Goal: Check status: Check status

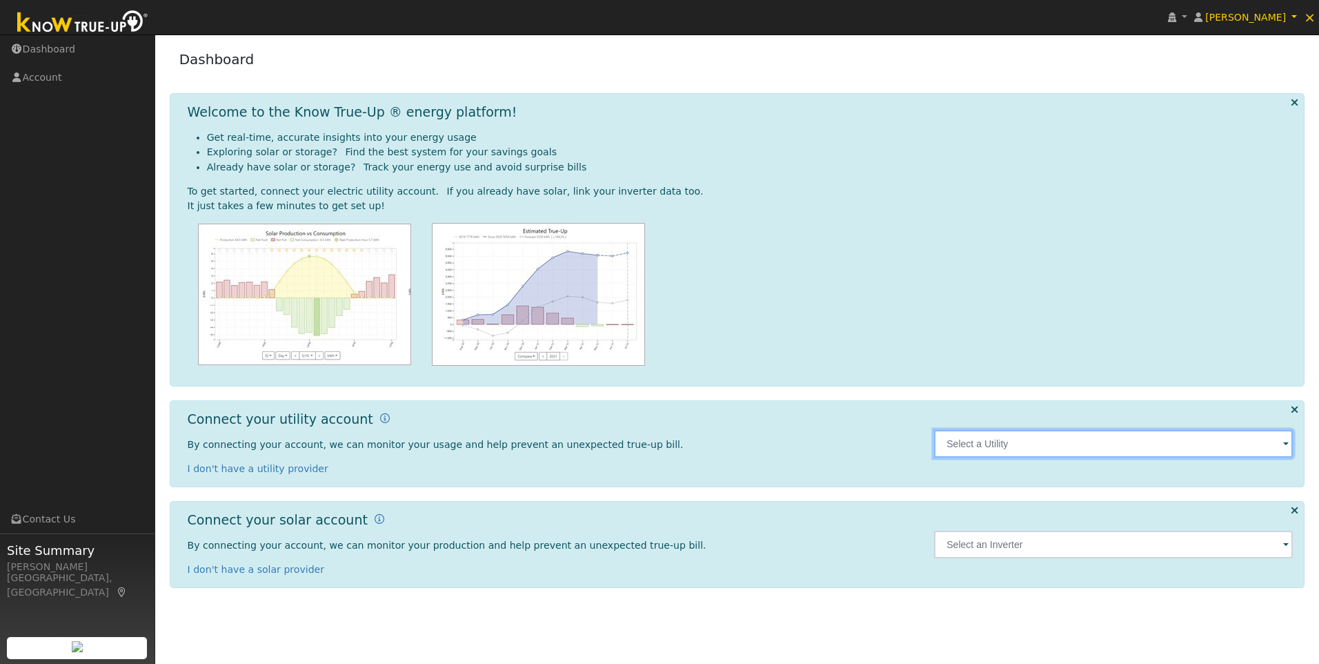
click at [1021, 437] on input "text" at bounding box center [1113, 444] width 359 height 28
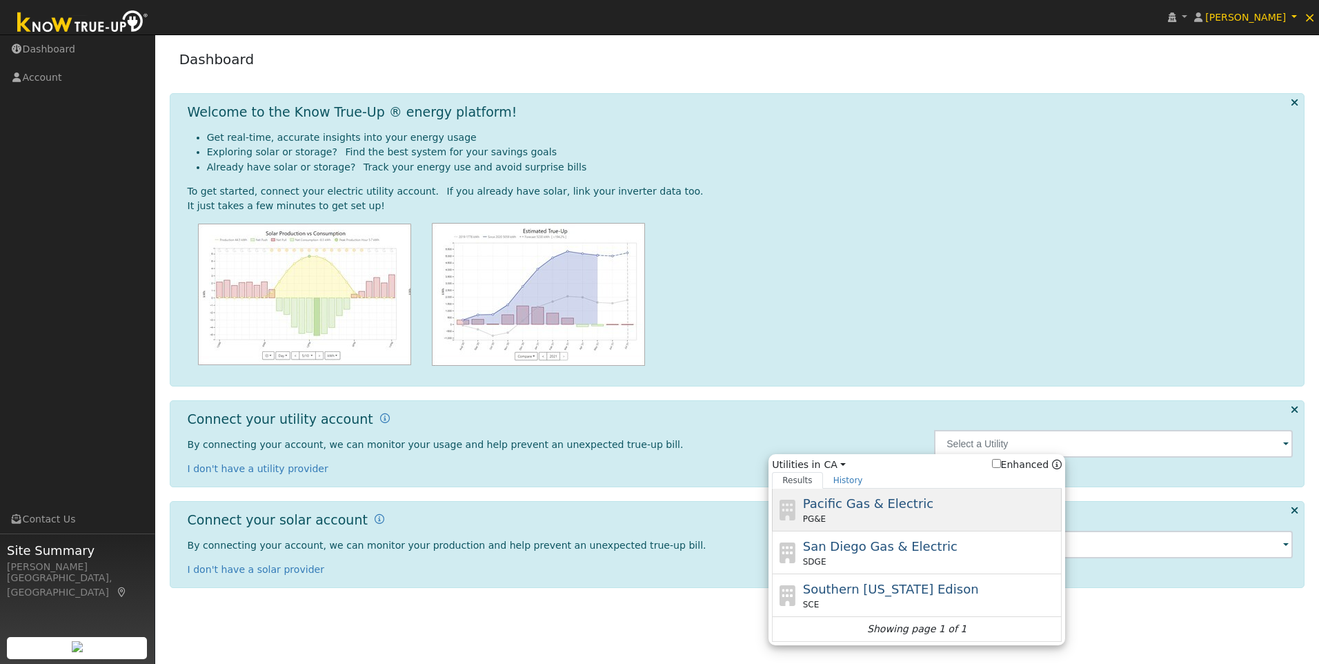
click at [885, 507] on span "Pacific Gas & Electric" at bounding box center [868, 503] width 130 height 14
type input "PG&E"
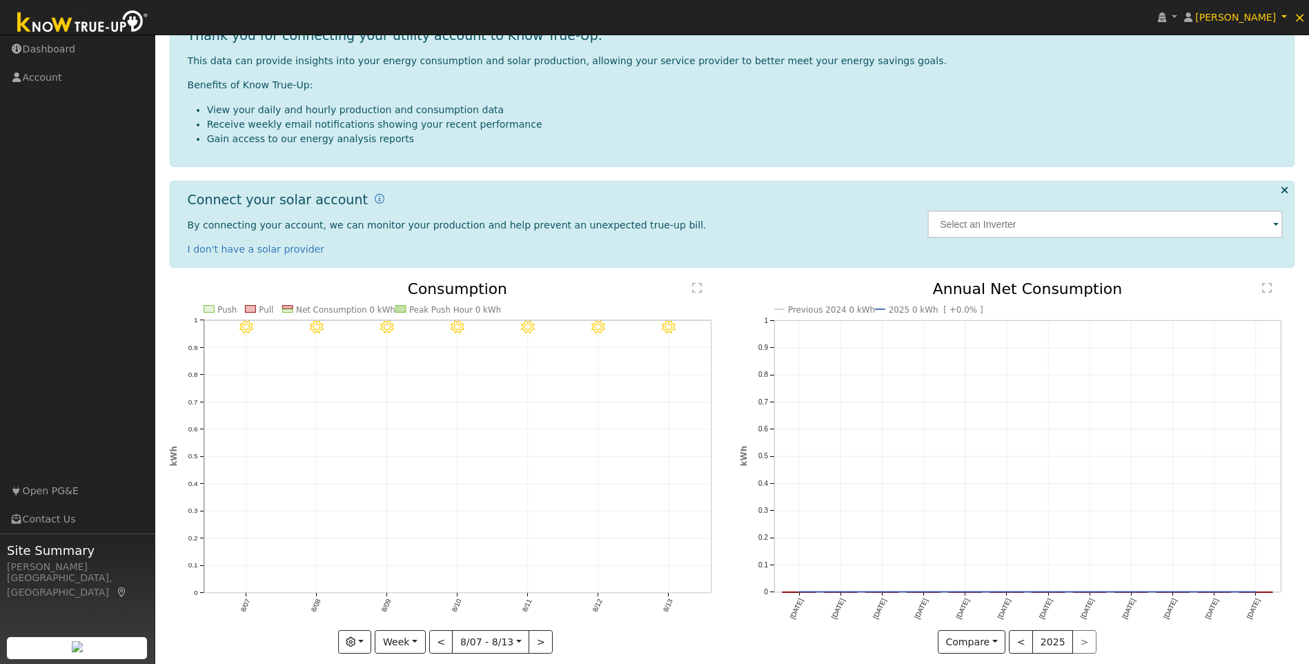
scroll to position [211, 0]
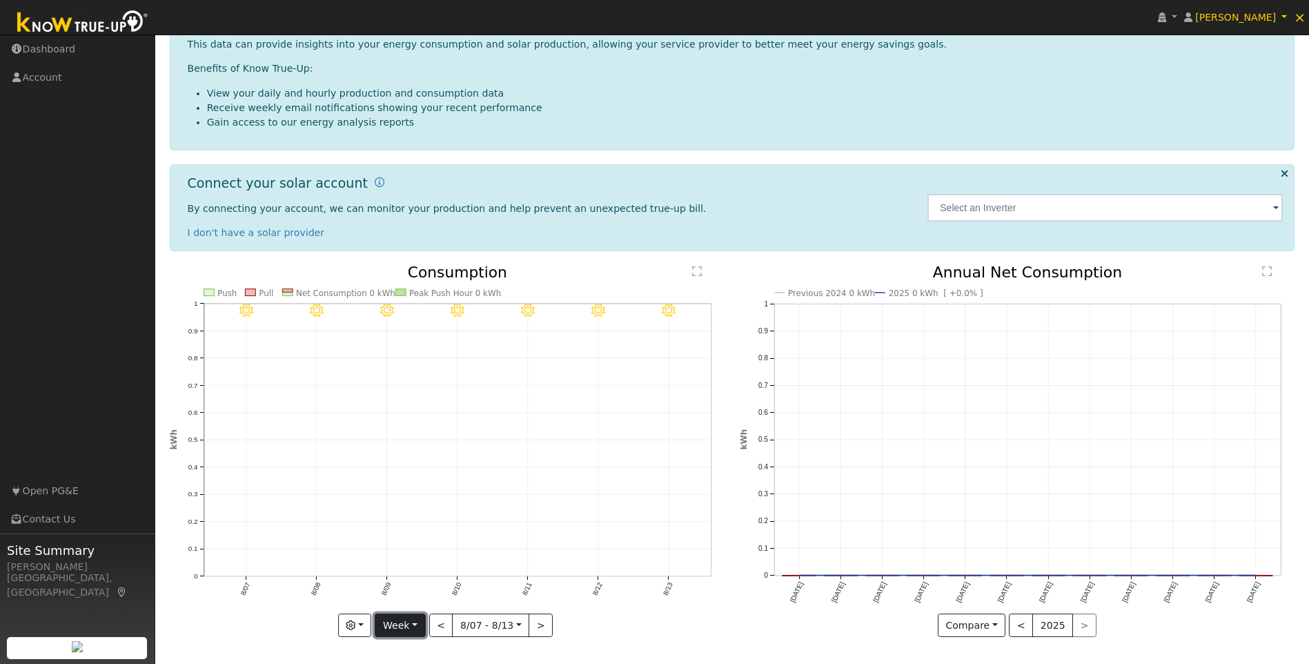
click at [402, 620] on button "Week" at bounding box center [400, 624] width 50 height 23
click at [401, 583] on link "Year" at bounding box center [423, 576] width 96 height 19
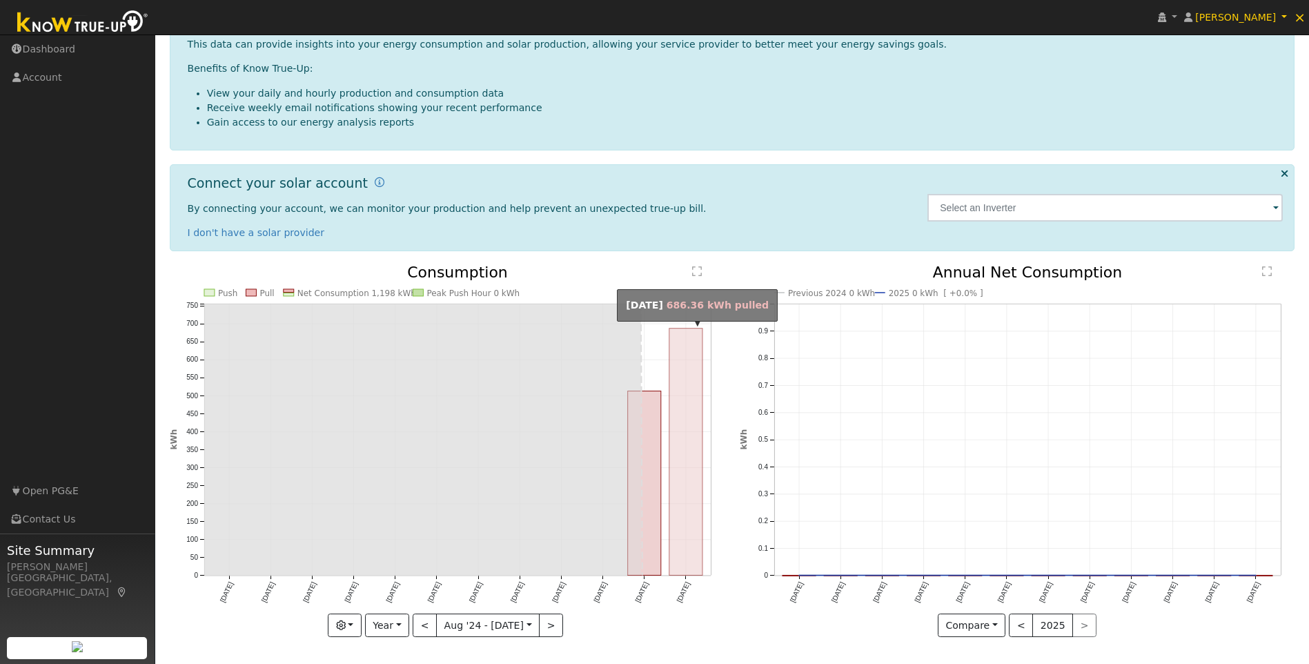
click at [682, 499] on rect "onclick=""" at bounding box center [685, 451] width 33 height 247
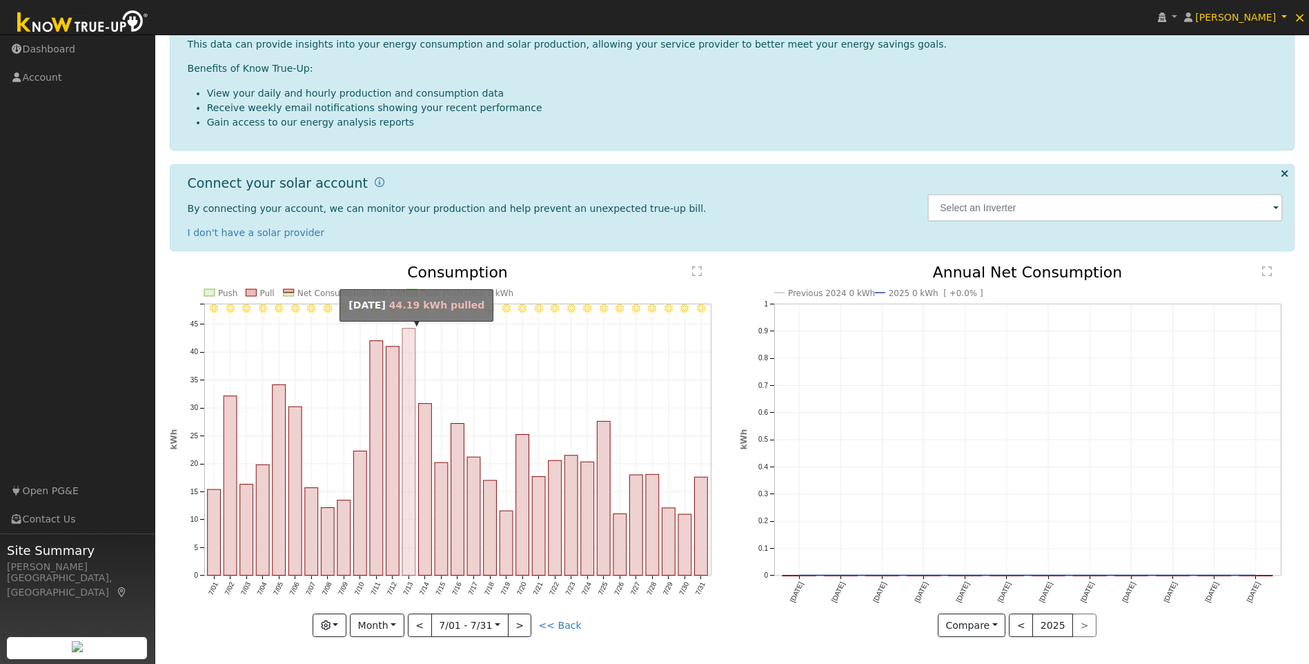
click at [410, 415] on rect "onclick=""" at bounding box center [408, 451] width 13 height 247
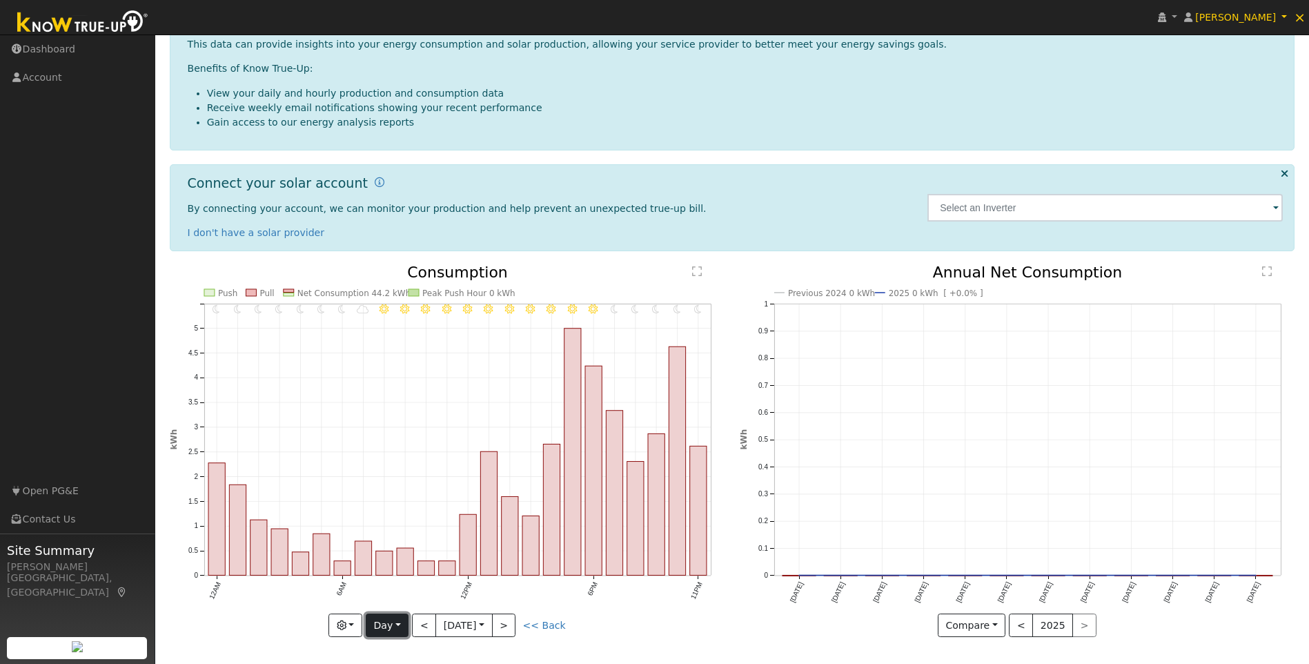
click at [374, 626] on button "Day" at bounding box center [387, 624] width 43 height 23
click at [393, 579] on link "Year" at bounding box center [414, 576] width 96 height 19
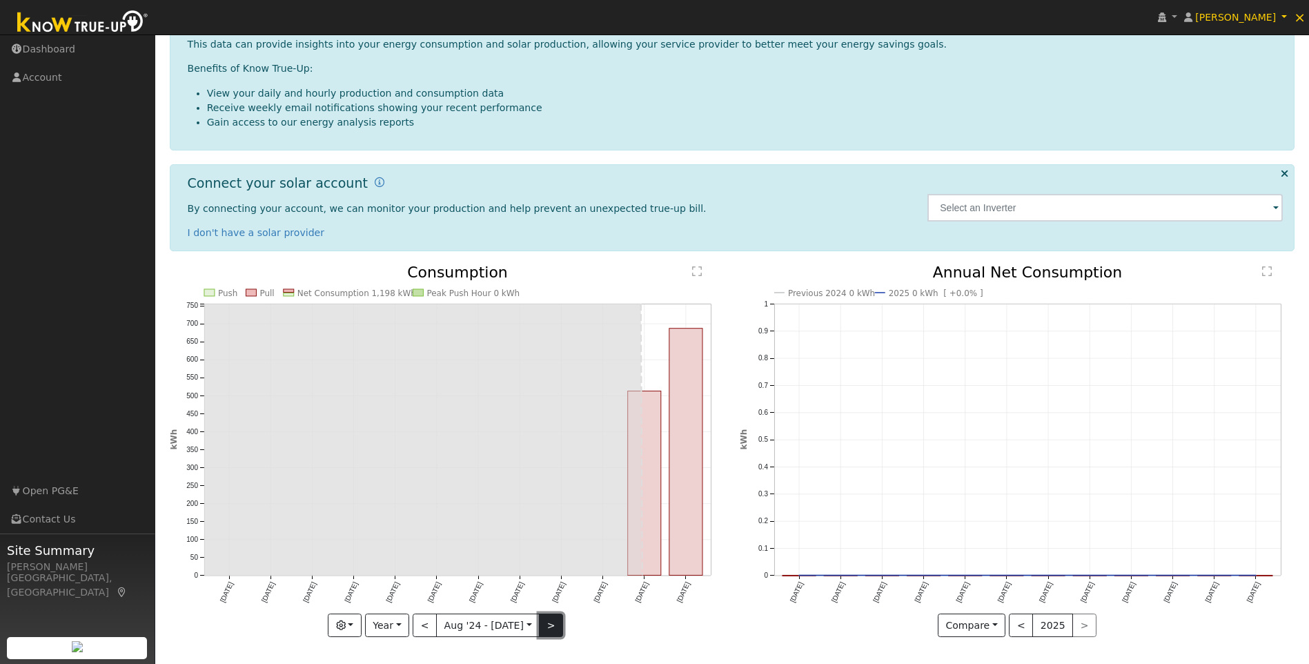
click at [539, 625] on button ">" at bounding box center [551, 624] width 24 height 23
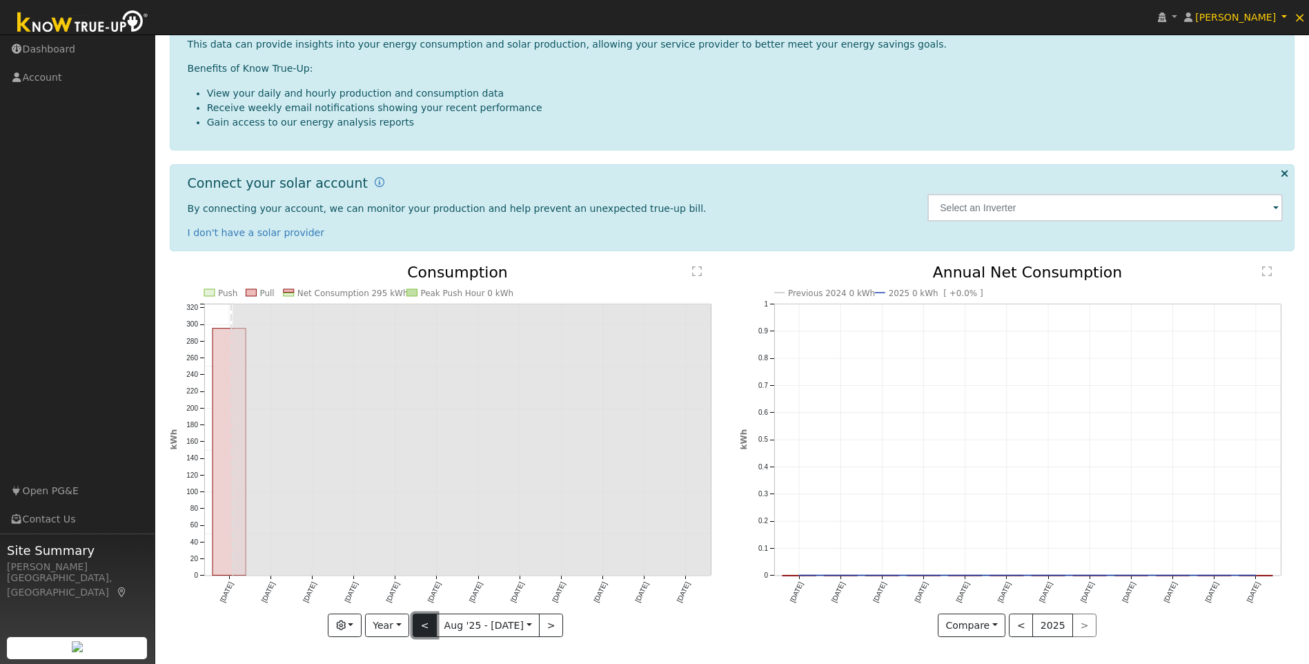
click at [427, 624] on button "<" at bounding box center [425, 624] width 24 height 23
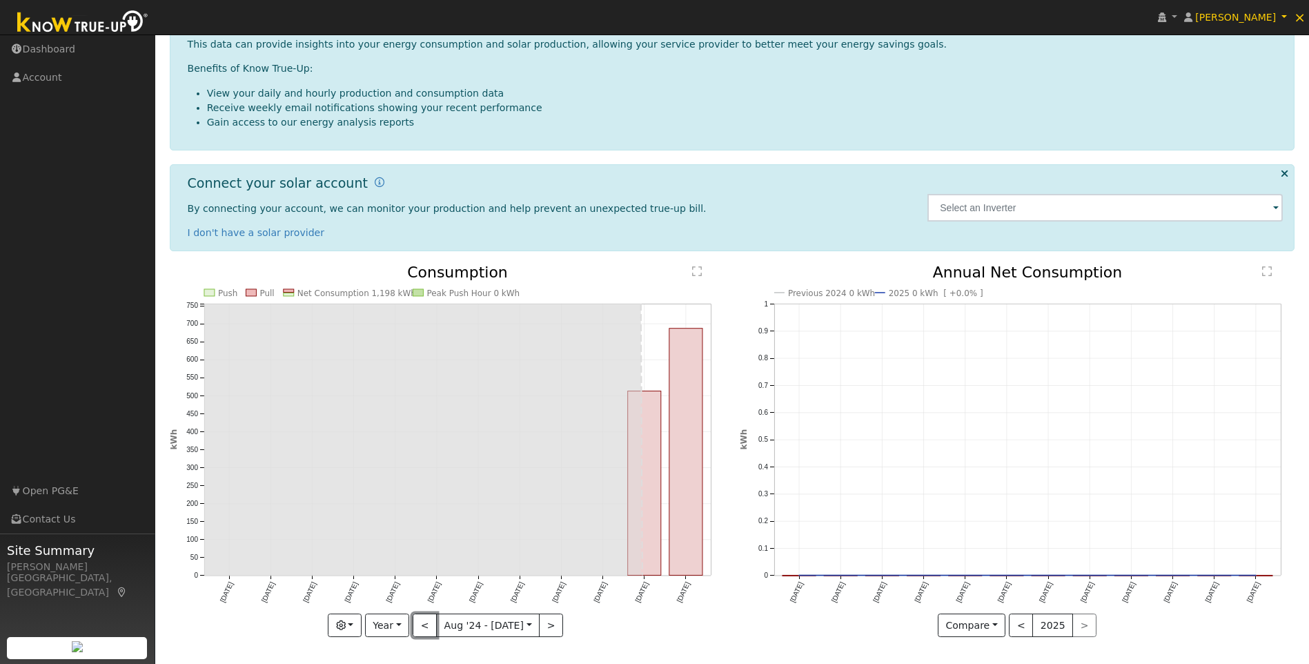
drag, startPoint x: 428, startPoint y: 629, endPoint x: 504, endPoint y: 653, distance: 79.0
click at [428, 629] on button "<" at bounding box center [425, 624] width 24 height 23
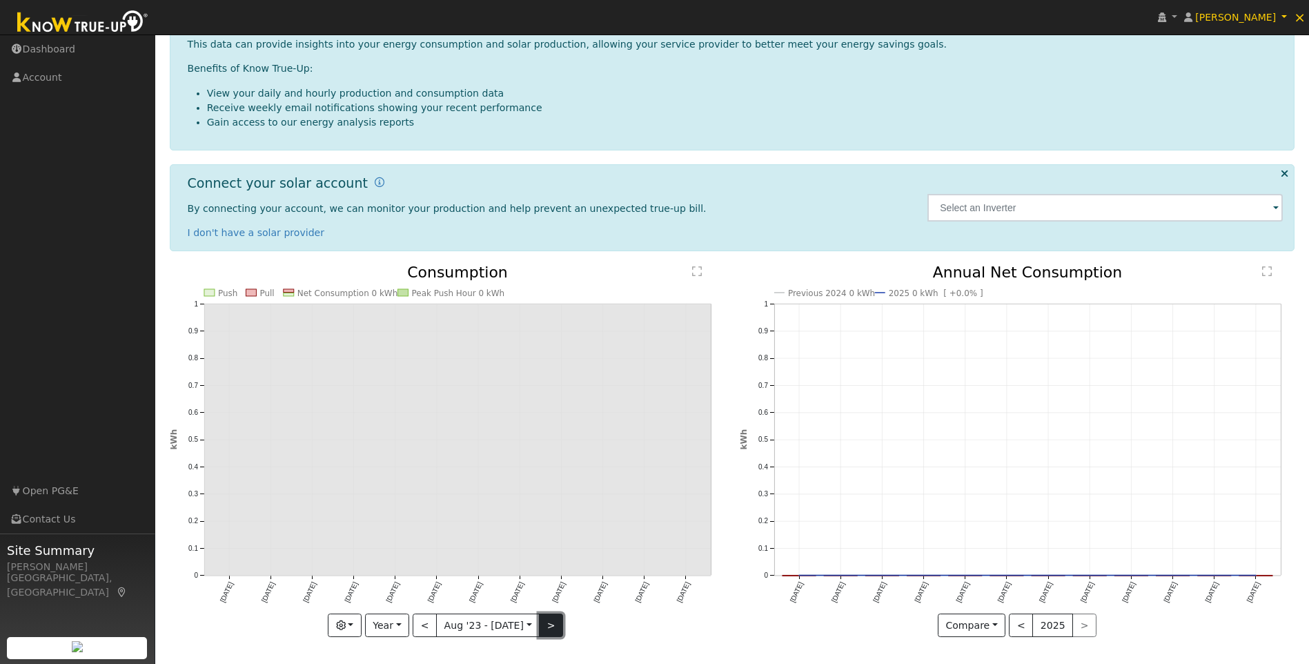
click at [539, 622] on button ">" at bounding box center [551, 624] width 24 height 23
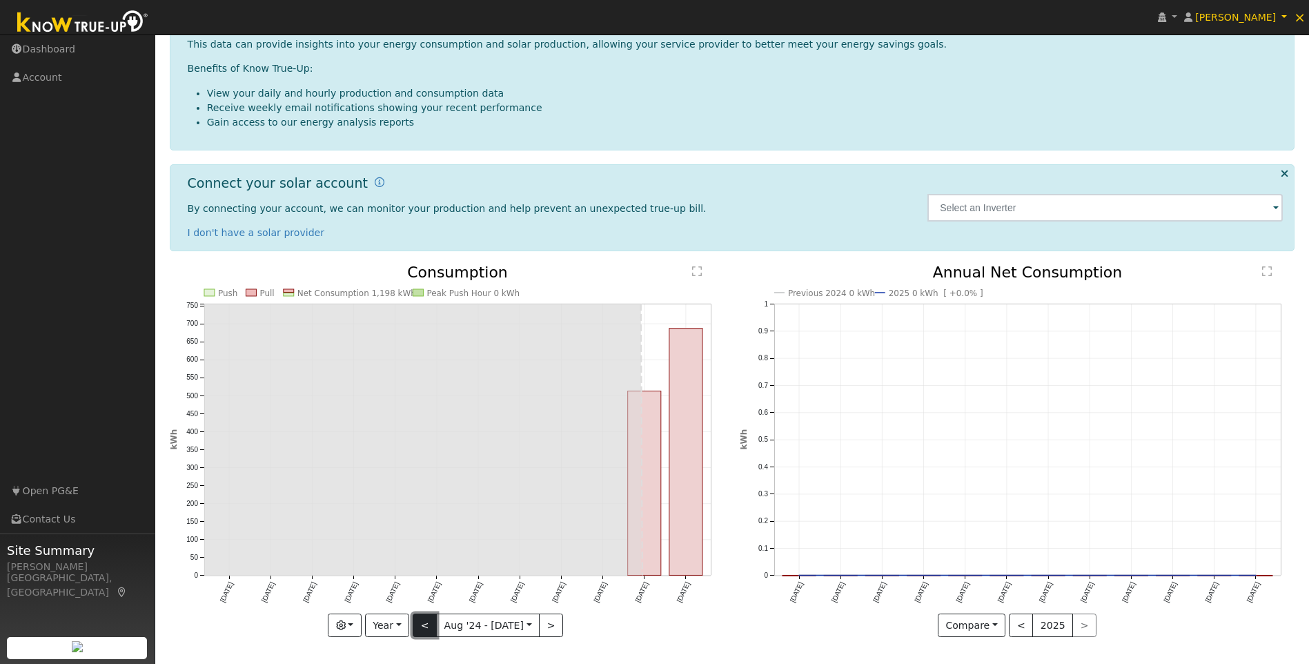
click at [421, 629] on button "<" at bounding box center [425, 624] width 24 height 23
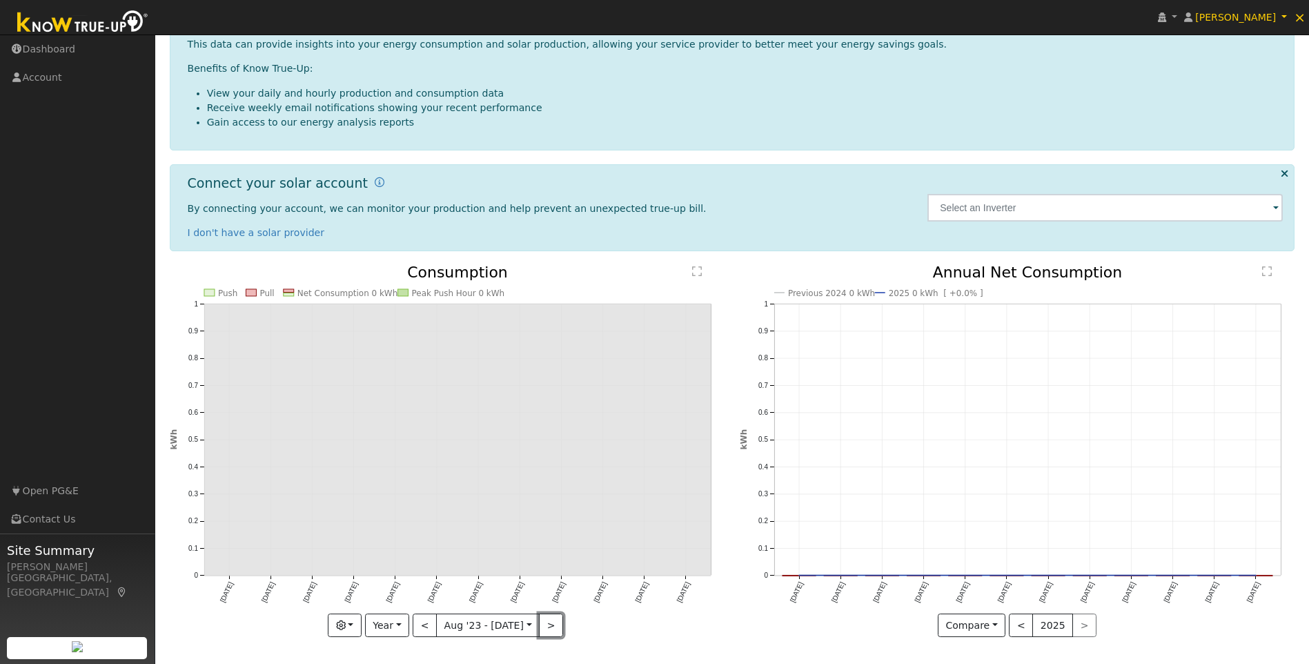
click at [542, 625] on button ">" at bounding box center [551, 624] width 24 height 23
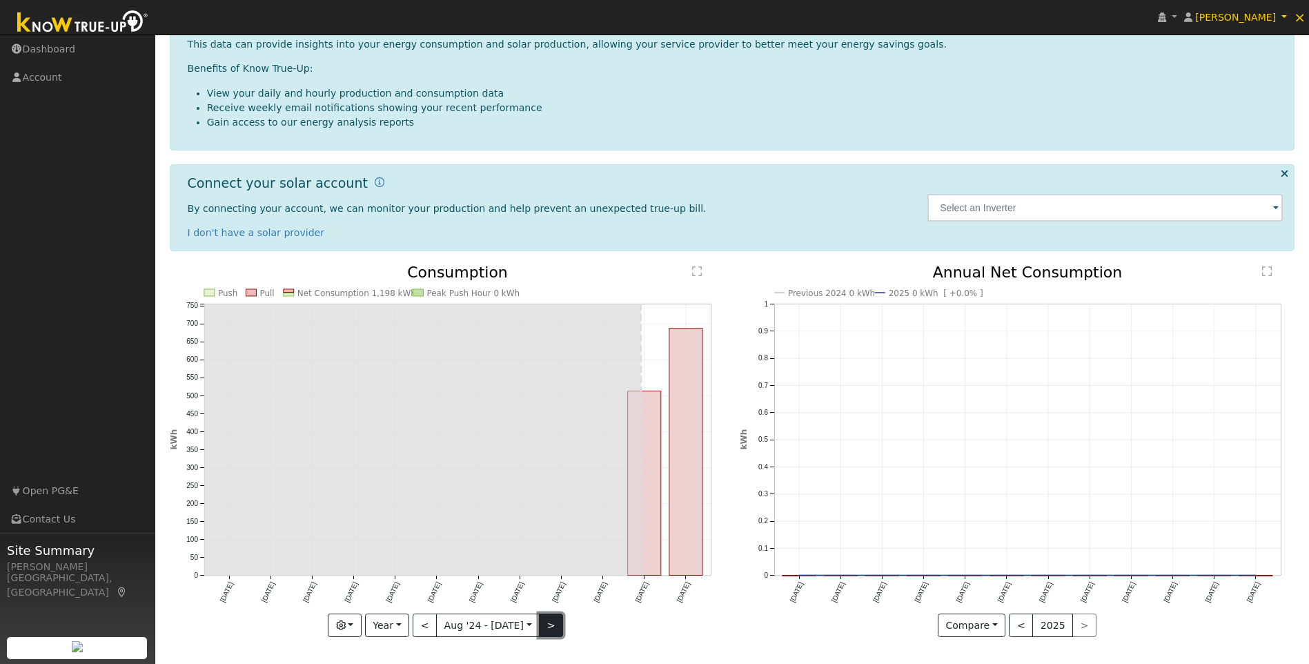
click at [545, 617] on button ">" at bounding box center [551, 624] width 24 height 23
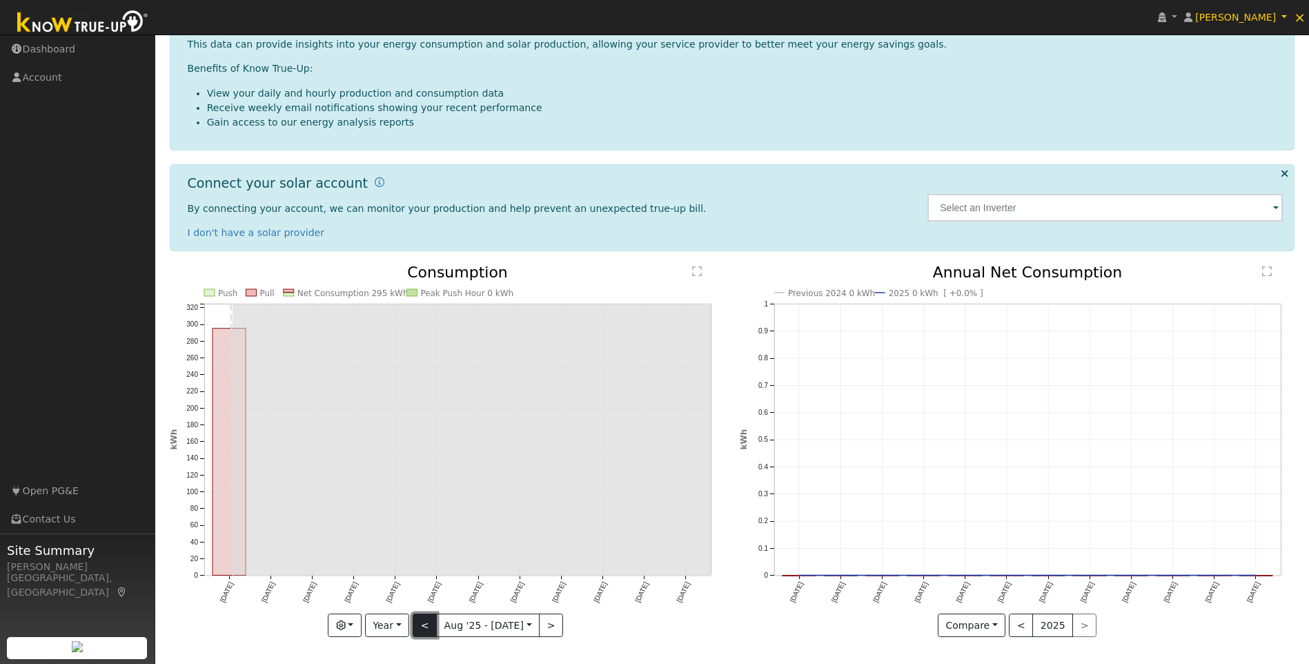
click at [422, 633] on button "<" at bounding box center [425, 624] width 24 height 23
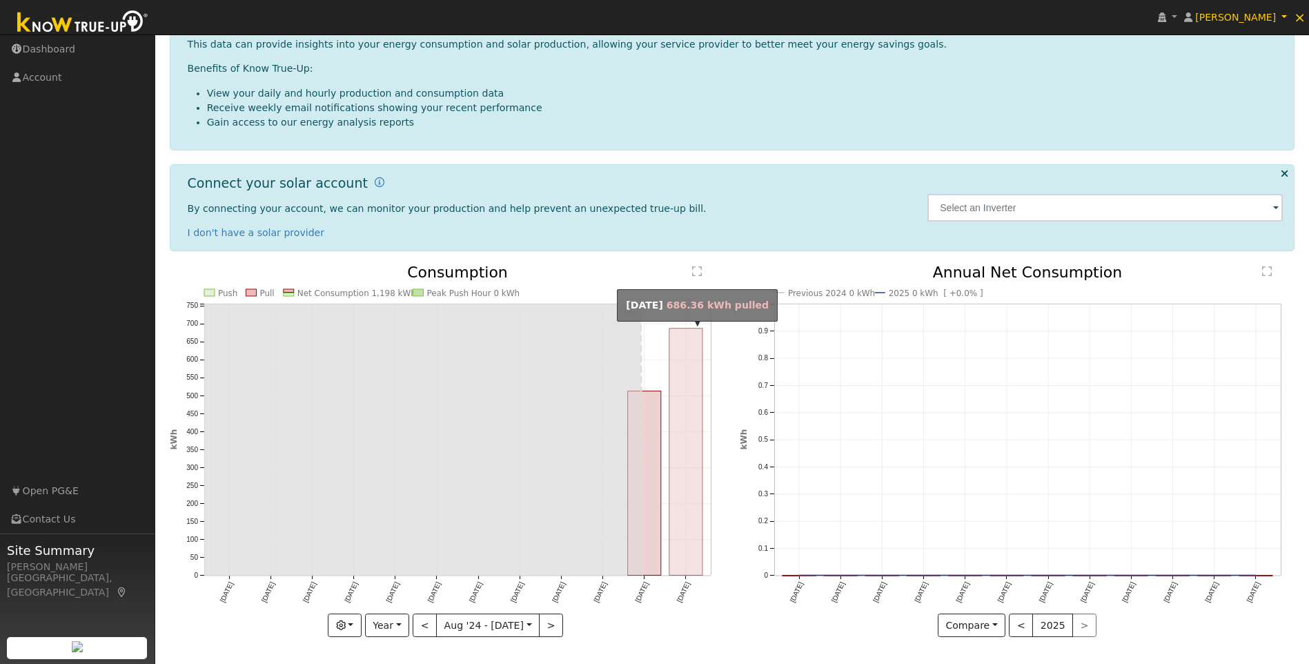
click at [696, 388] on rect "onclick=""" at bounding box center [685, 451] width 33 height 247
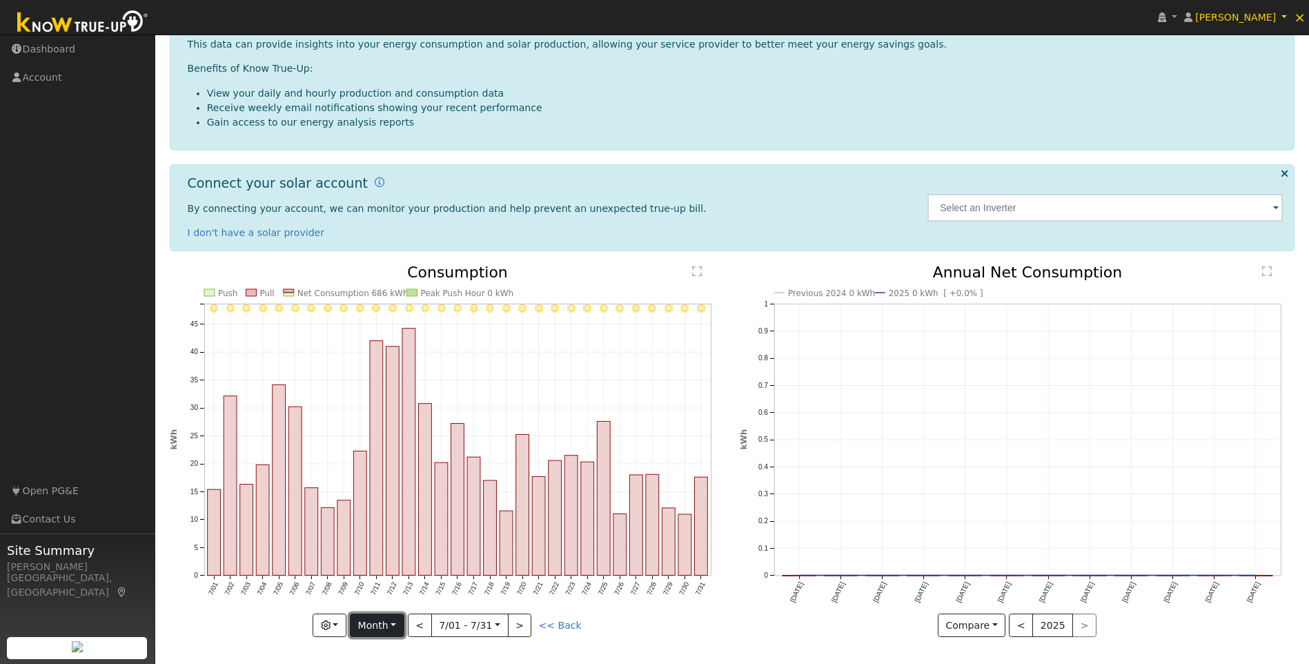
click at [388, 624] on button "Month" at bounding box center [377, 624] width 55 height 23
click at [416, 580] on link "Year" at bounding box center [398, 576] width 96 height 19
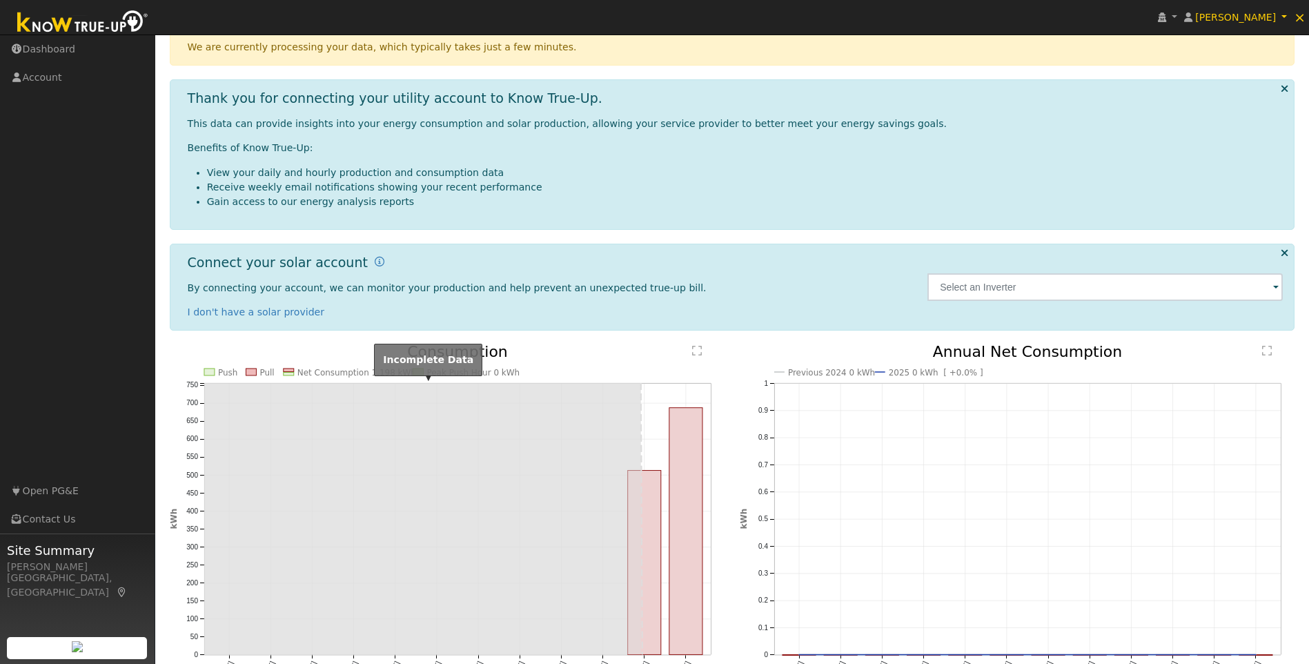
scroll to position [119, 0]
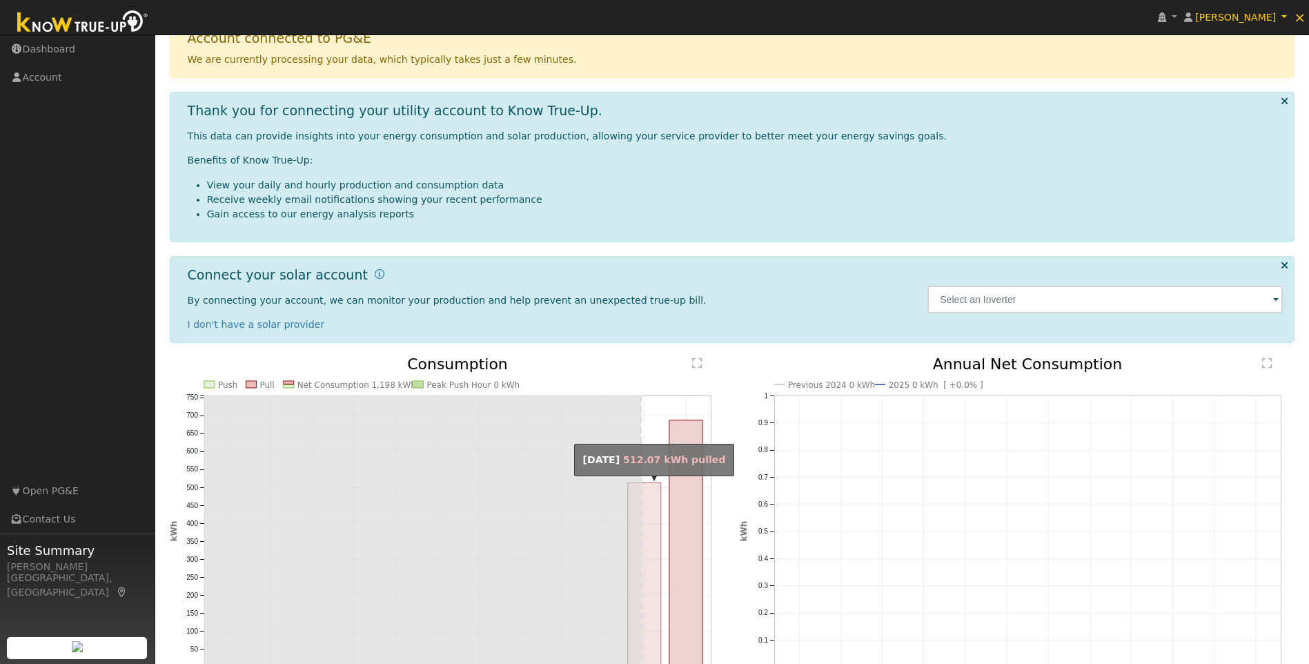
click at [652, 526] on rect "onclick=""" at bounding box center [644, 575] width 33 height 184
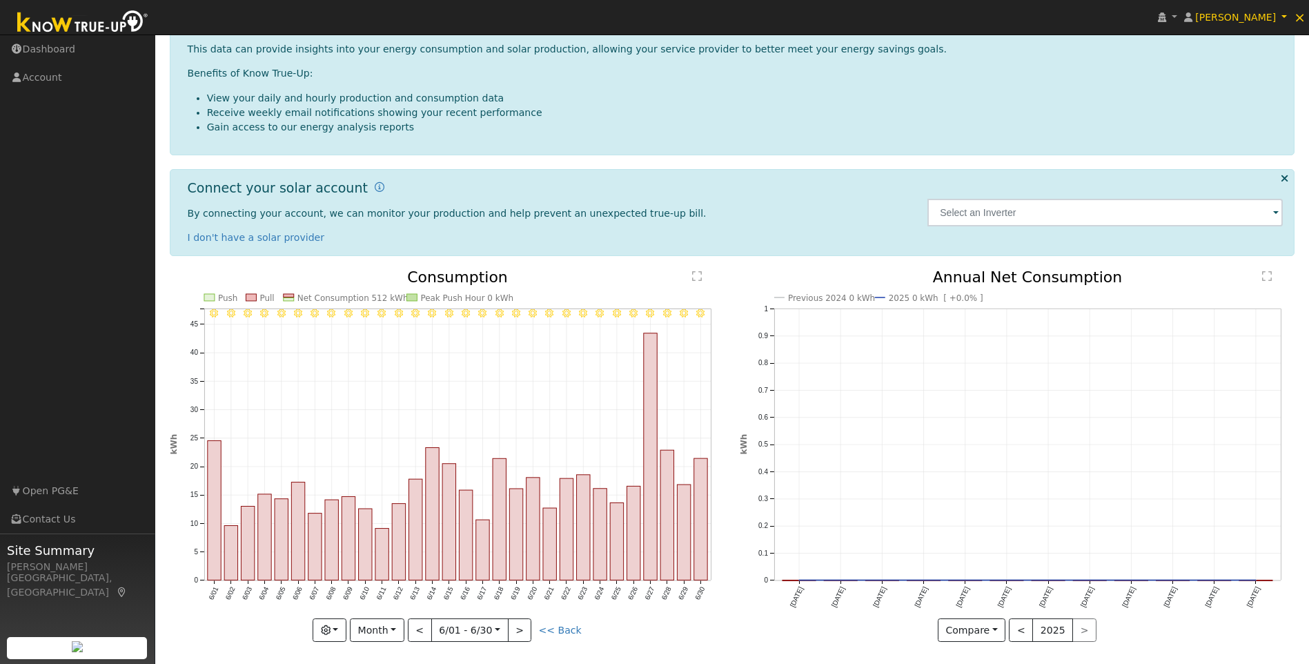
scroll to position [211, 0]
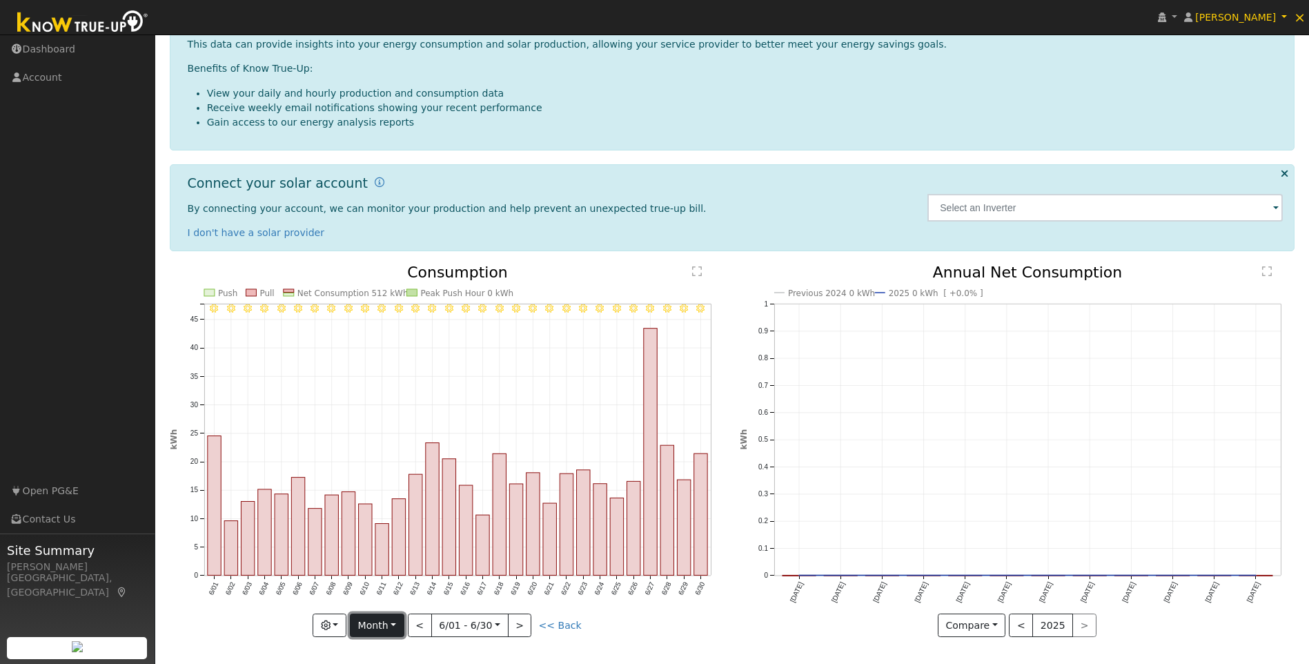
click at [394, 629] on button "Month" at bounding box center [377, 624] width 55 height 23
click at [403, 573] on link "Year" at bounding box center [398, 576] width 96 height 19
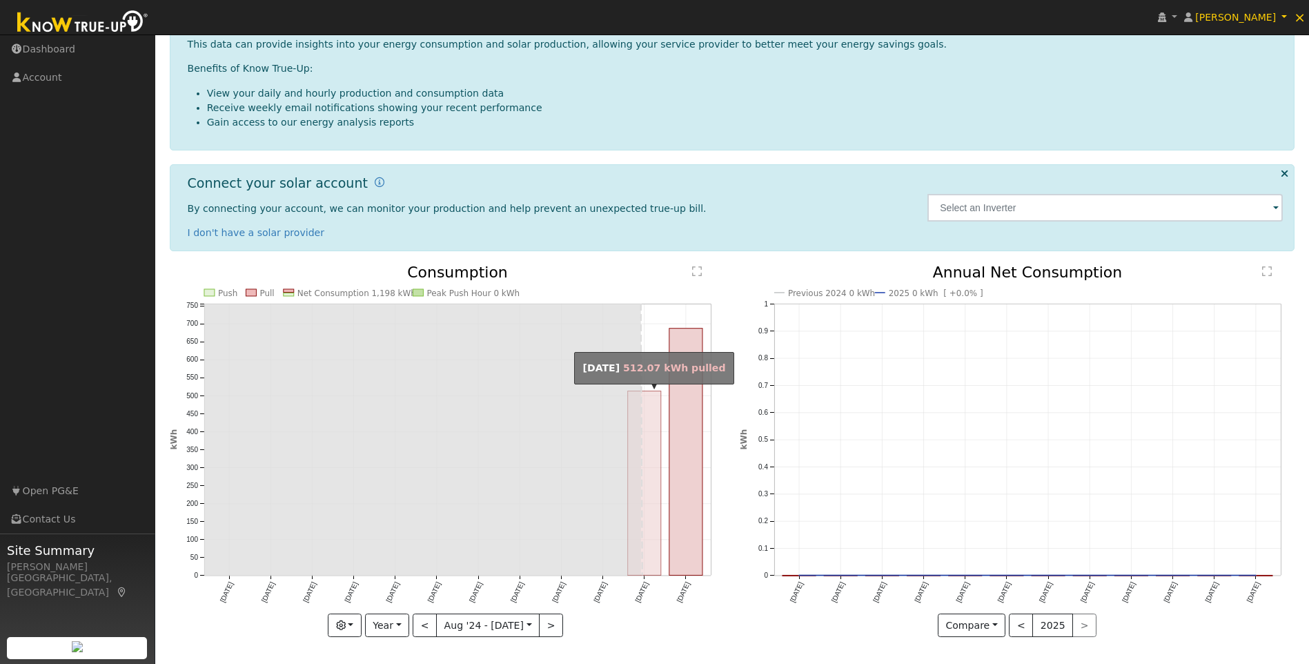
click at [646, 536] on rect "onclick=""" at bounding box center [644, 483] width 33 height 184
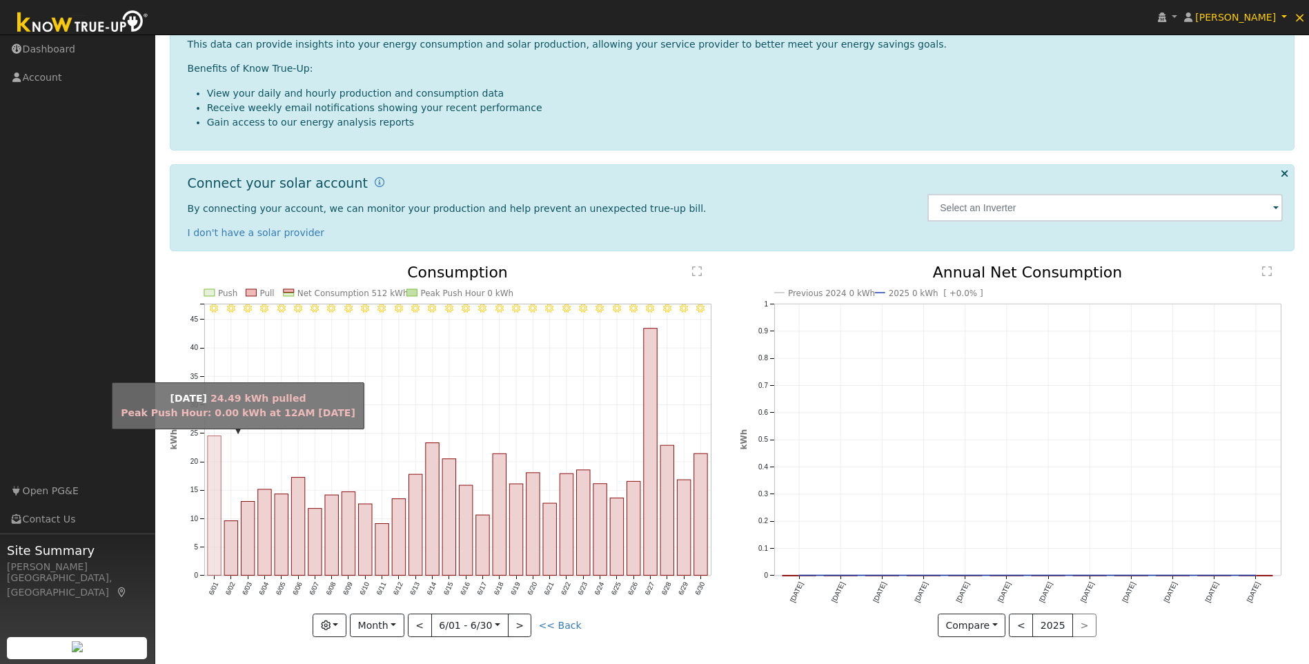
click at [214, 475] on rect "onclick=""" at bounding box center [213, 505] width 13 height 139
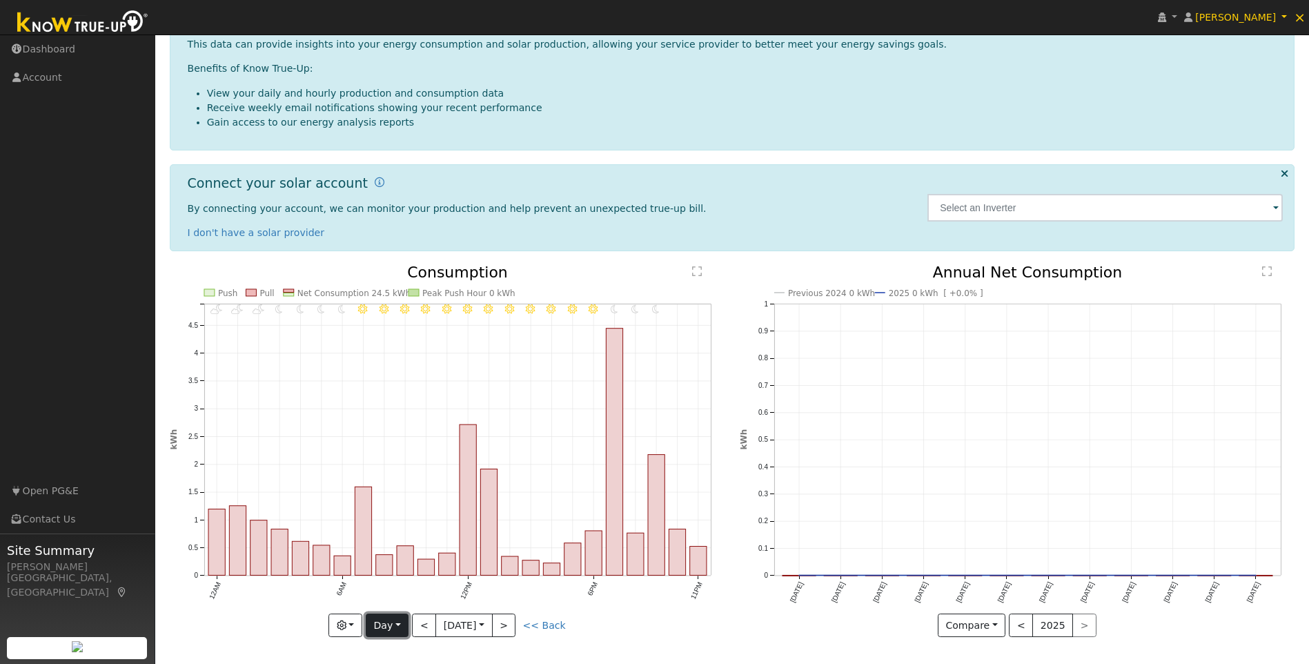
click at [388, 626] on button "Day" at bounding box center [387, 624] width 43 height 23
click at [406, 582] on link "Year" at bounding box center [414, 576] width 96 height 19
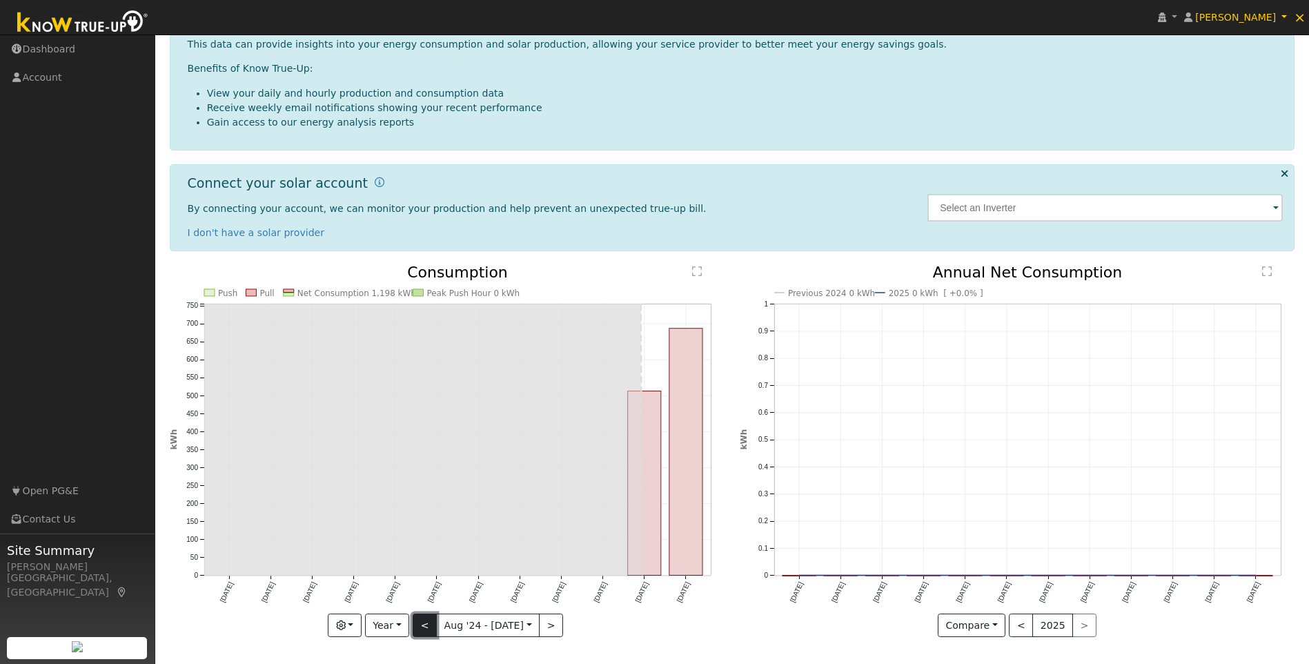
click at [423, 622] on button "<" at bounding box center [425, 624] width 24 height 23
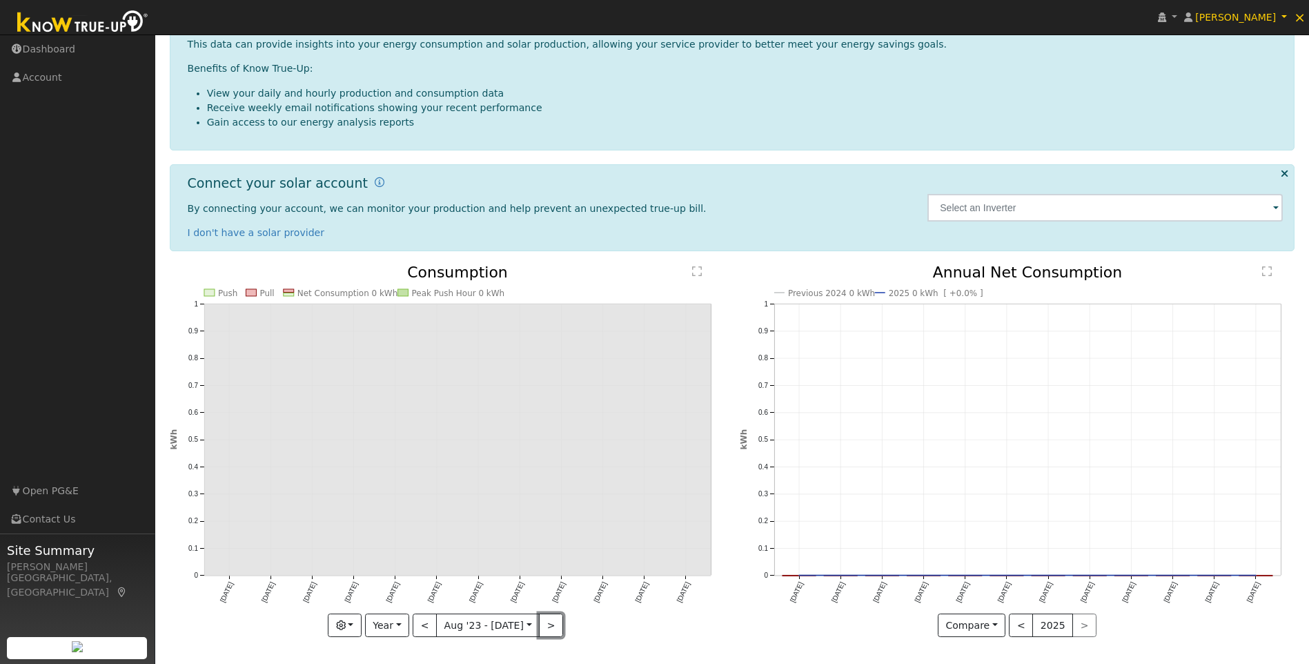
click at [544, 626] on button ">" at bounding box center [551, 624] width 24 height 23
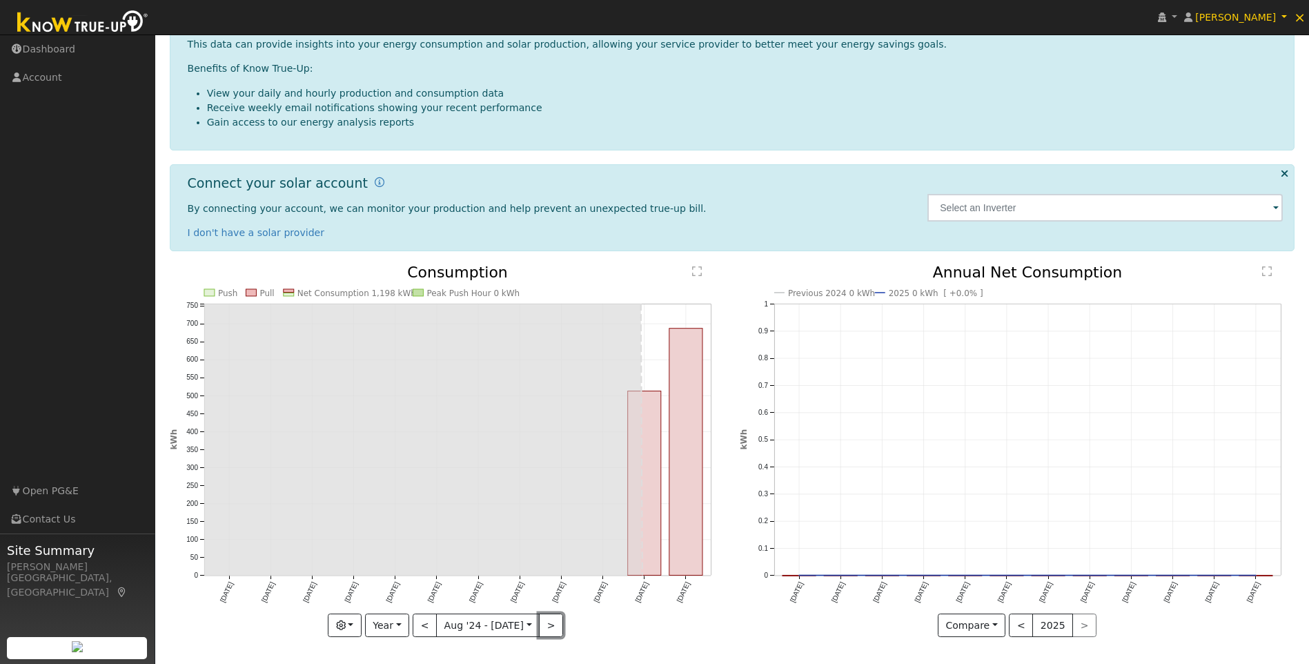
click at [544, 626] on button ">" at bounding box center [551, 624] width 24 height 23
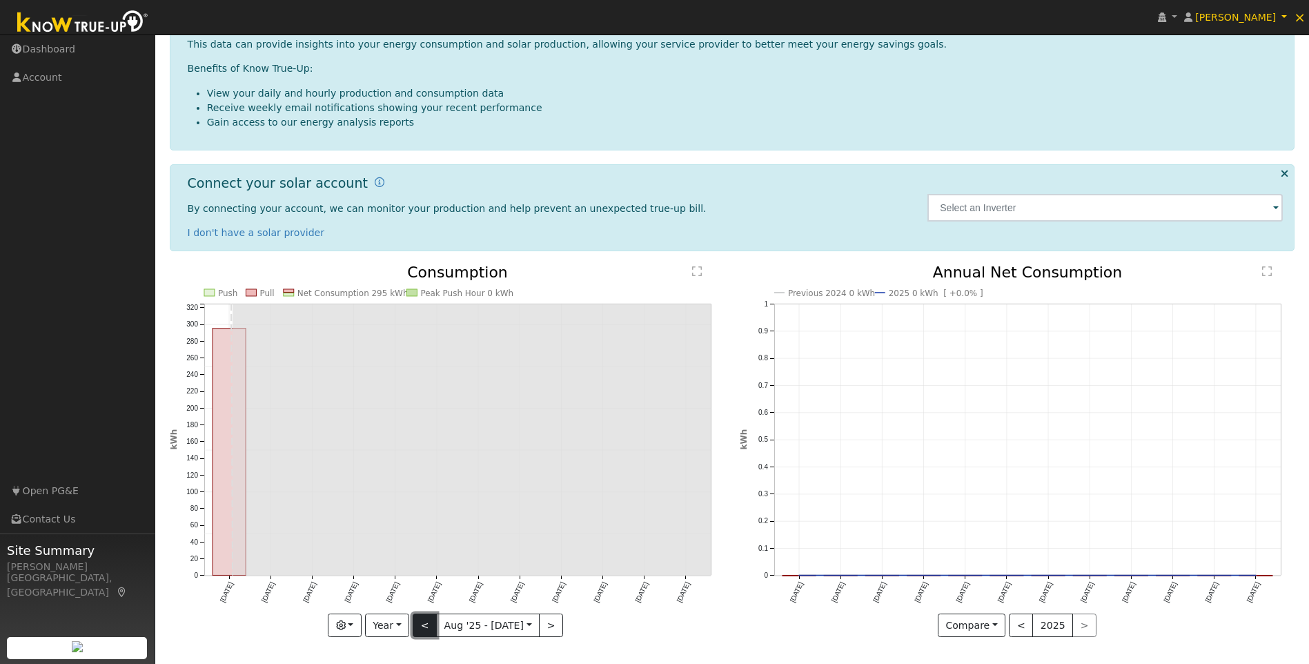
click at [426, 631] on button "<" at bounding box center [425, 624] width 24 height 23
type input "[DATE]"
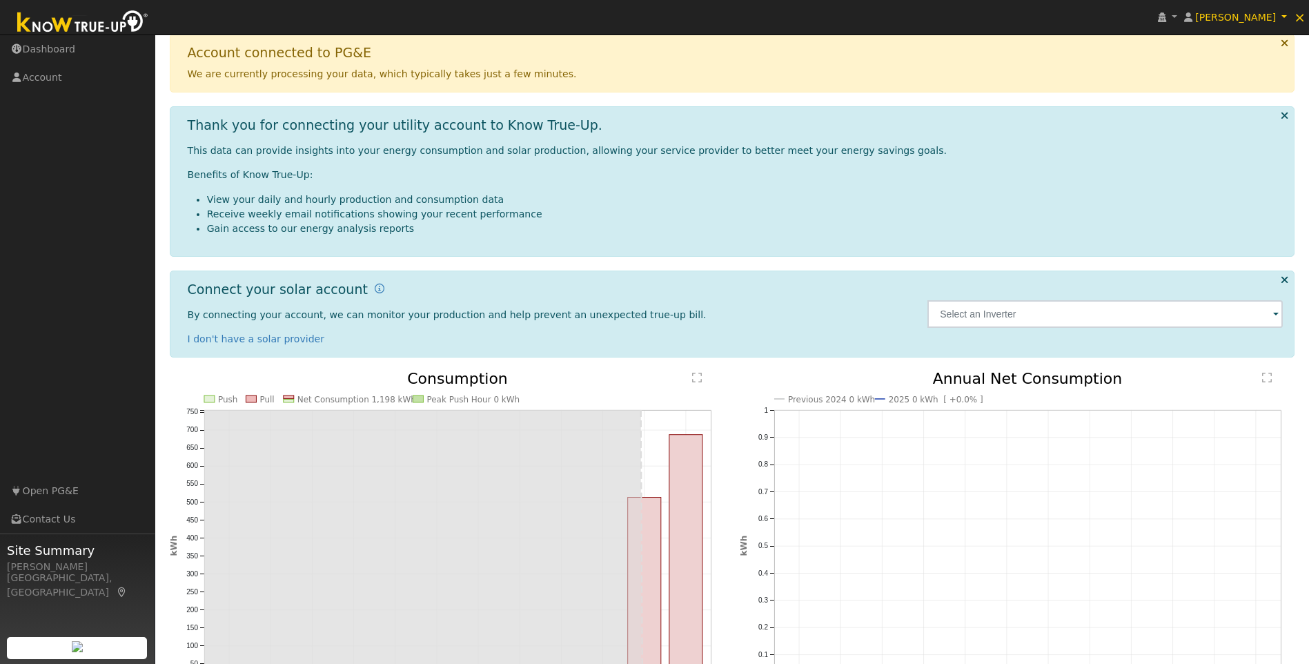
scroll to position [23, 0]
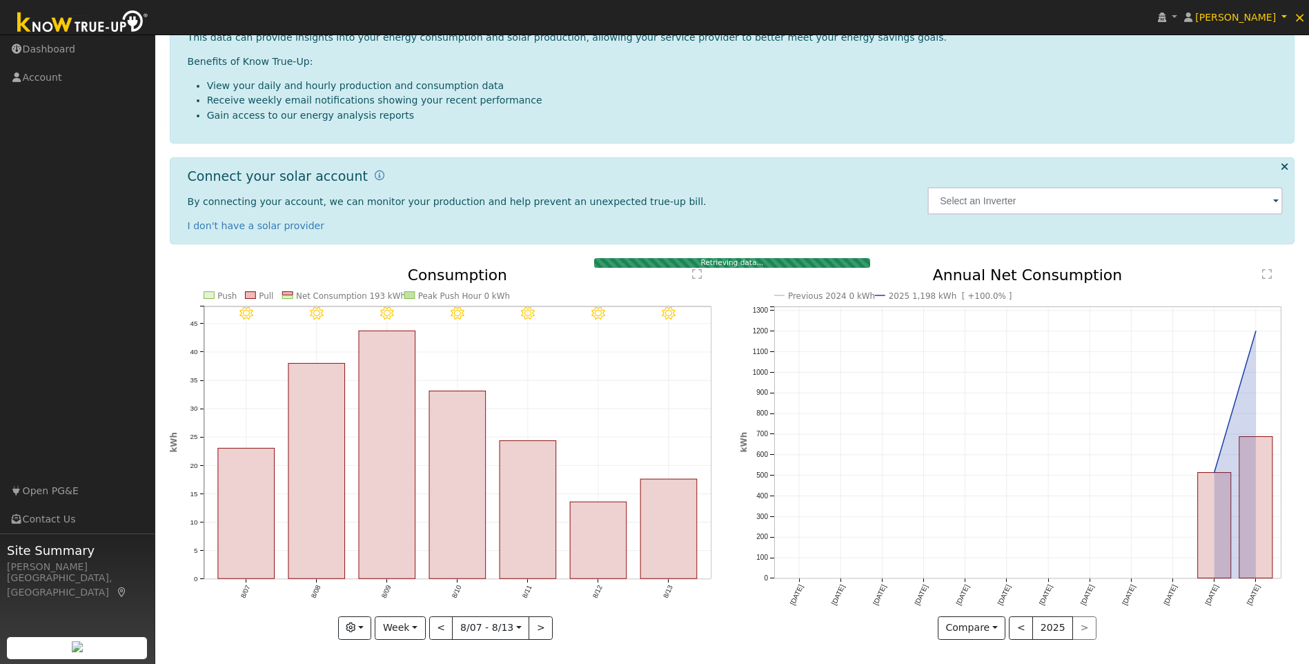
scroll to position [103, 0]
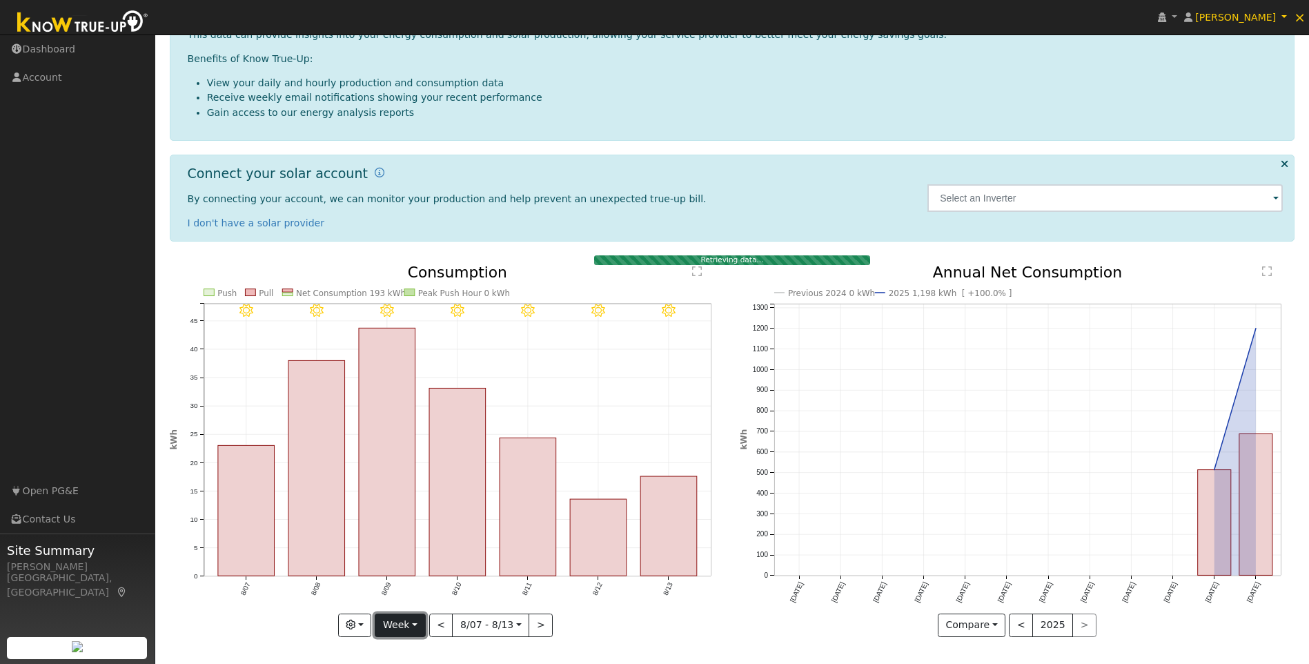
click at [388, 617] on button "Week" at bounding box center [400, 624] width 50 height 23
click at [419, 577] on link "Year" at bounding box center [423, 576] width 96 height 19
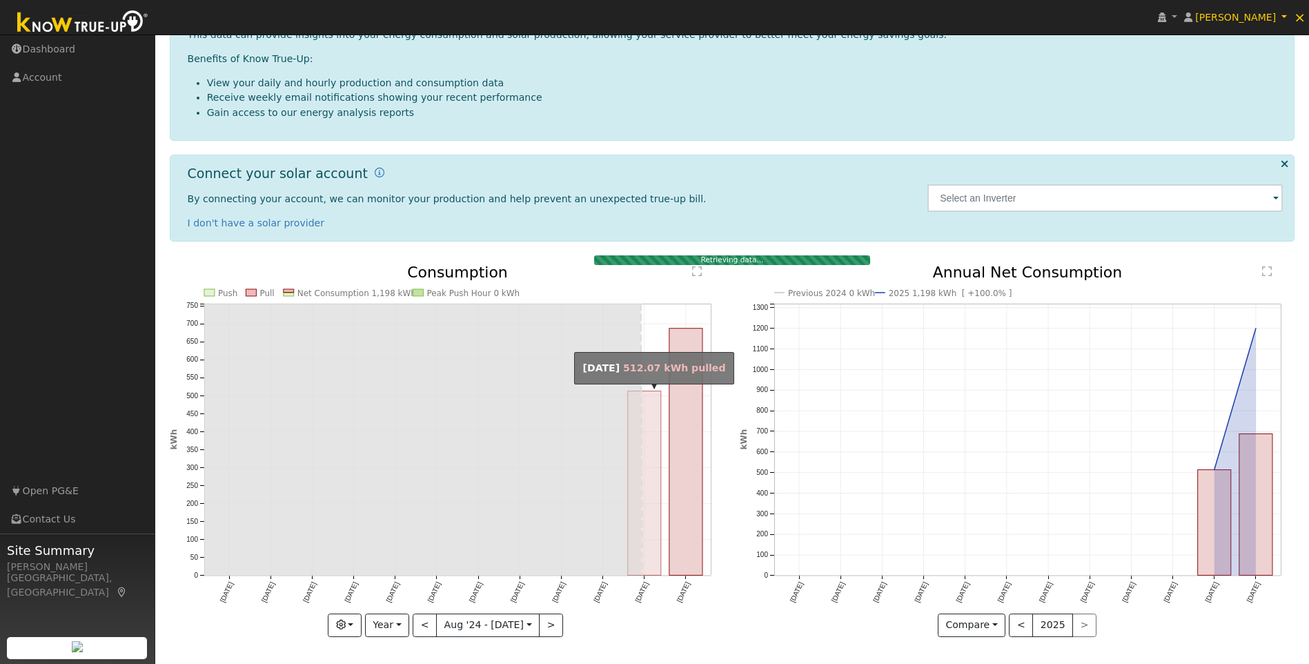
click at [649, 490] on rect "onclick=""" at bounding box center [644, 483] width 33 height 184
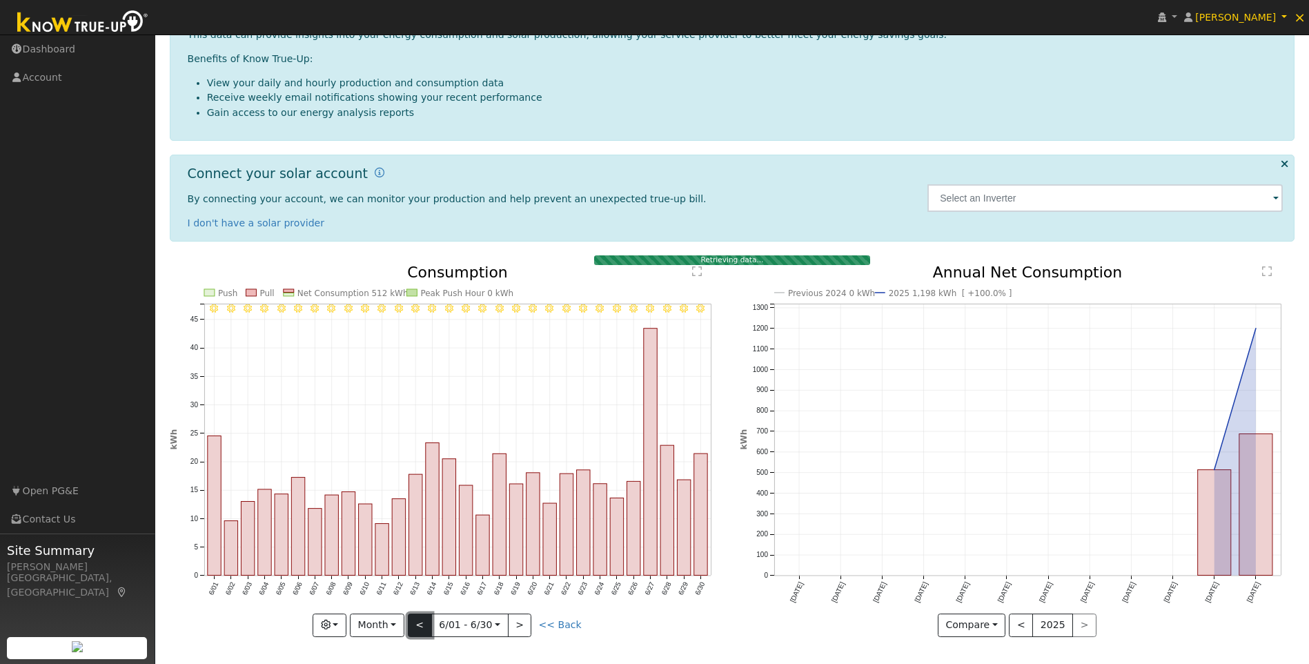
click at [431, 625] on button "<" at bounding box center [420, 624] width 24 height 23
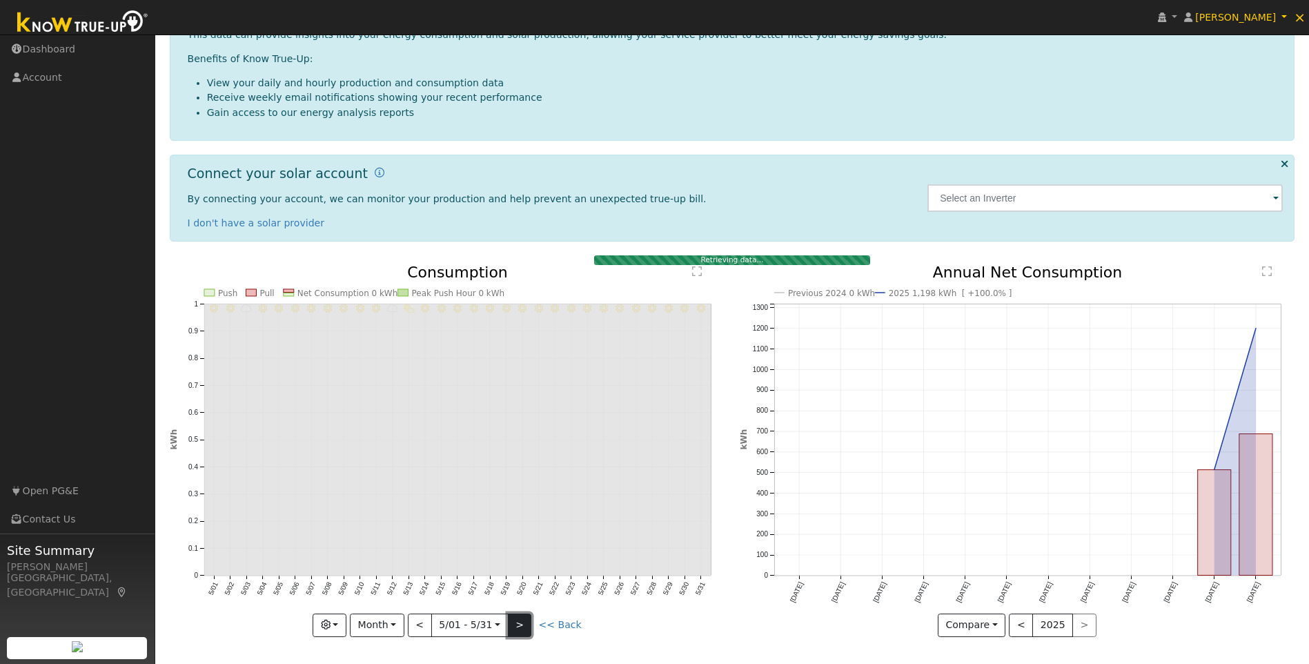
click at [517, 620] on button ">" at bounding box center [520, 624] width 24 height 23
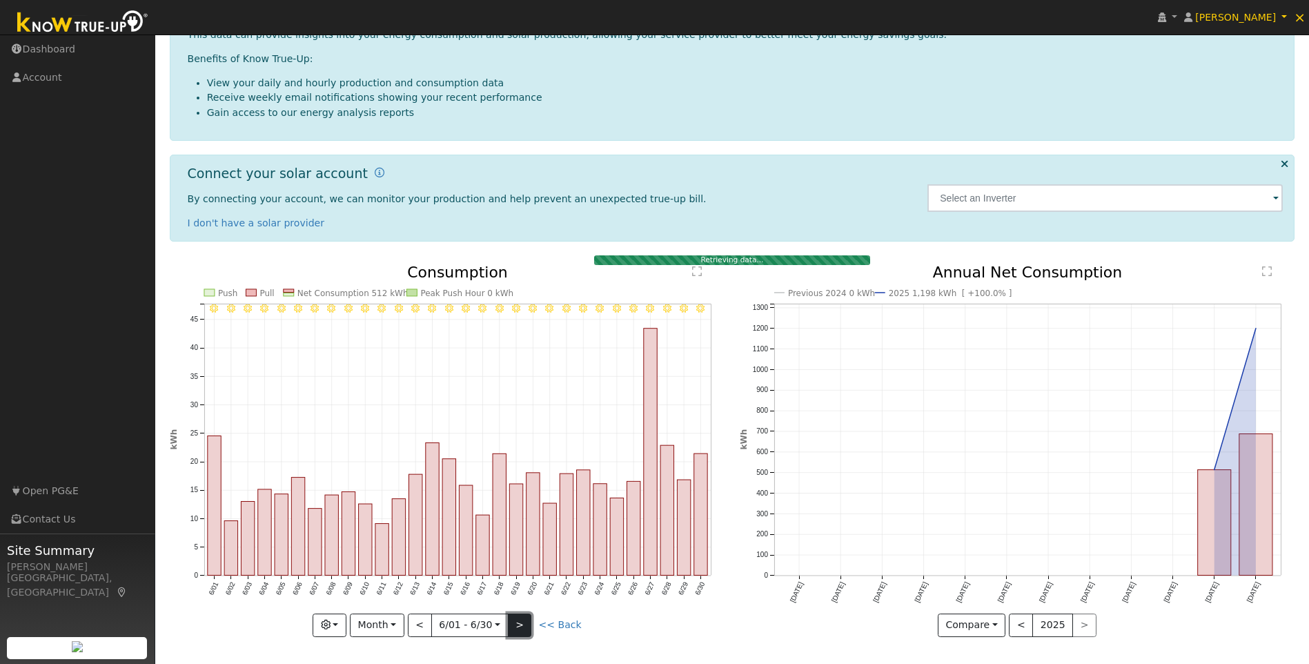
click at [517, 620] on button ">" at bounding box center [520, 624] width 24 height 23
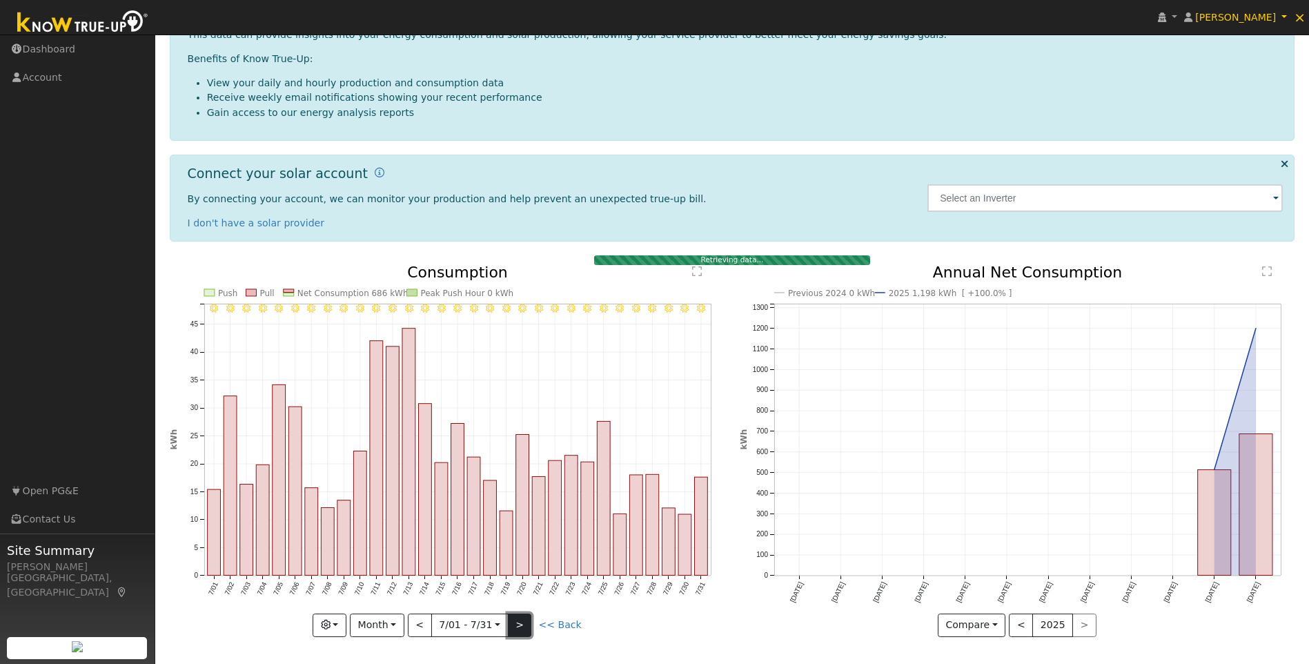
click at [520, 631] on button ">" at bounding box center [520, 624] width 24 height 23
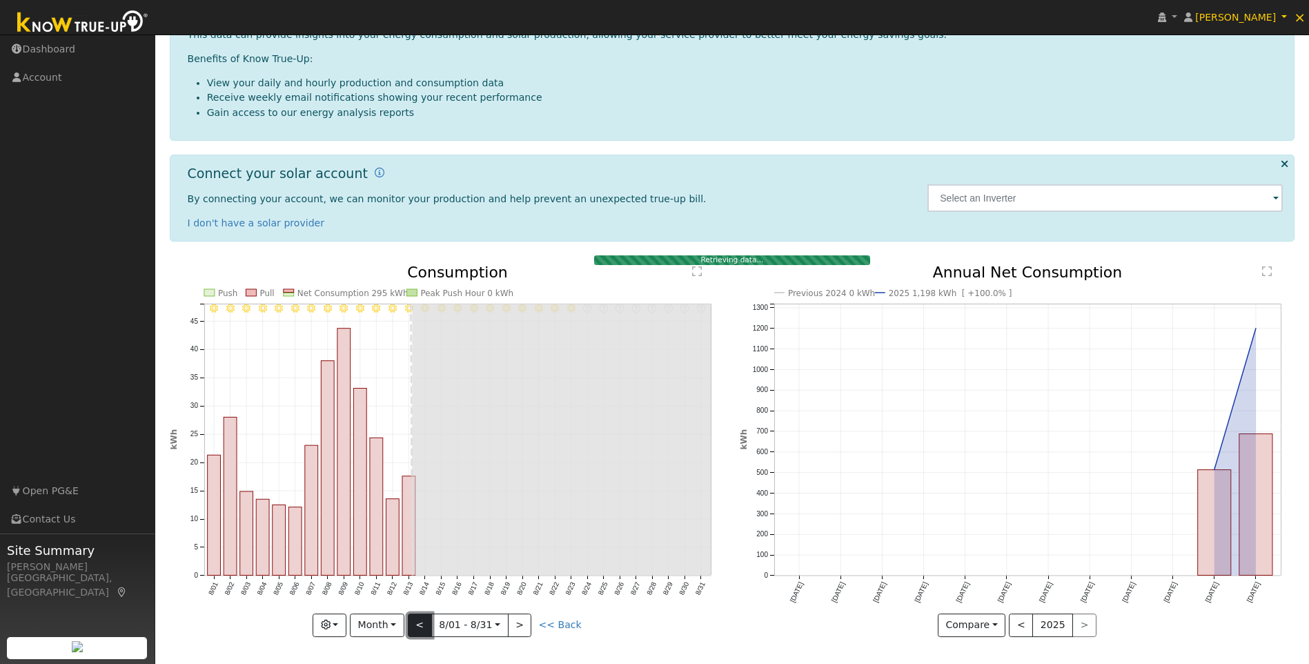
click at [426, 622] on button "<" at bounding box center [420, 624] width 24 height 23
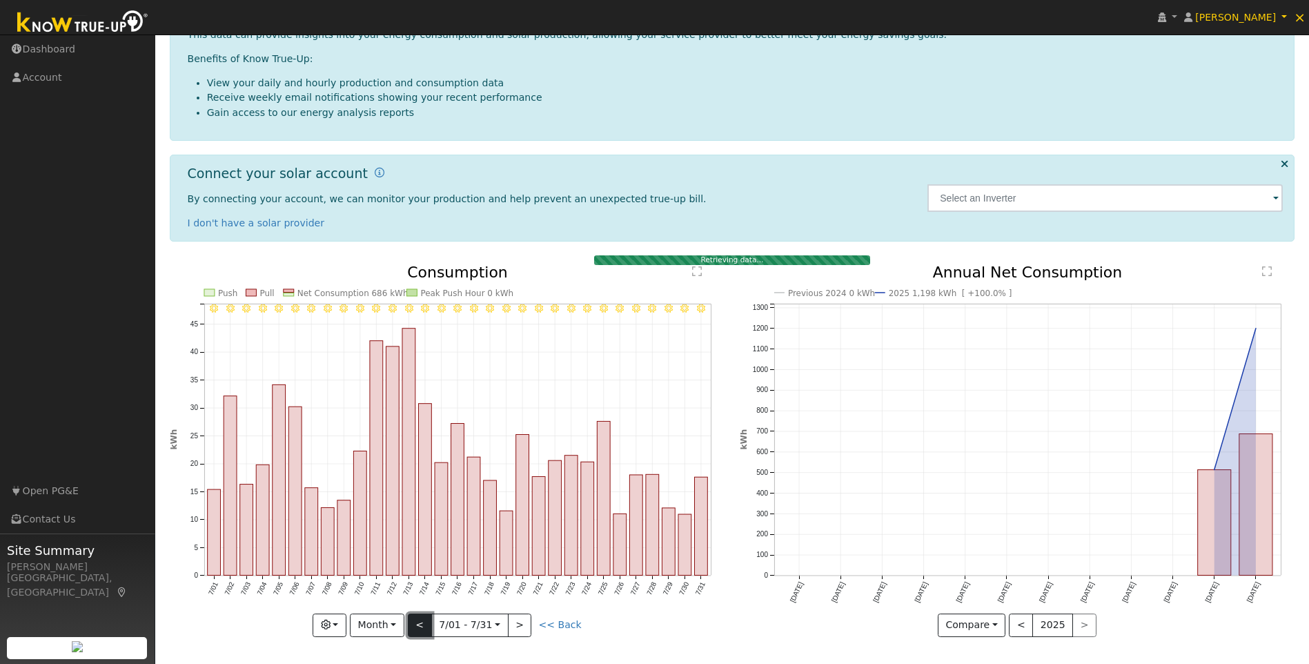
click at [426, 622] on button "<" at bounding box center [420, 624] width 24 height 23
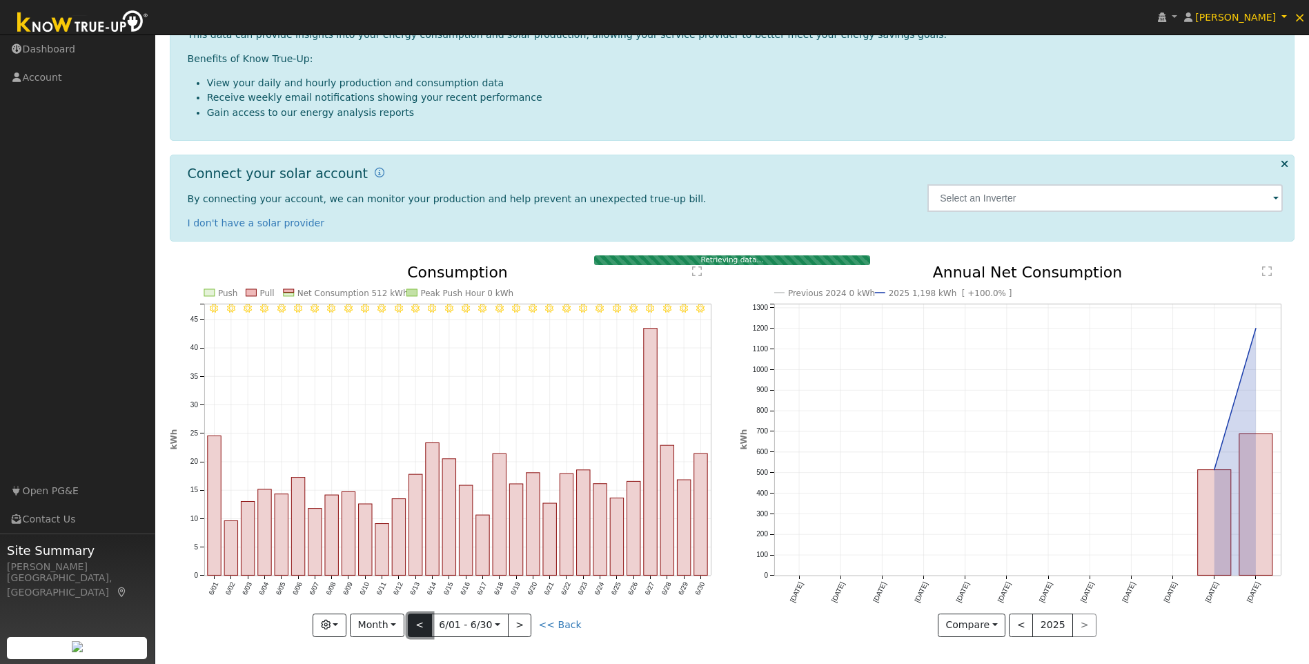
click at [426, 622] on button "<" at bounding box center [420, 624] width 24 height 23
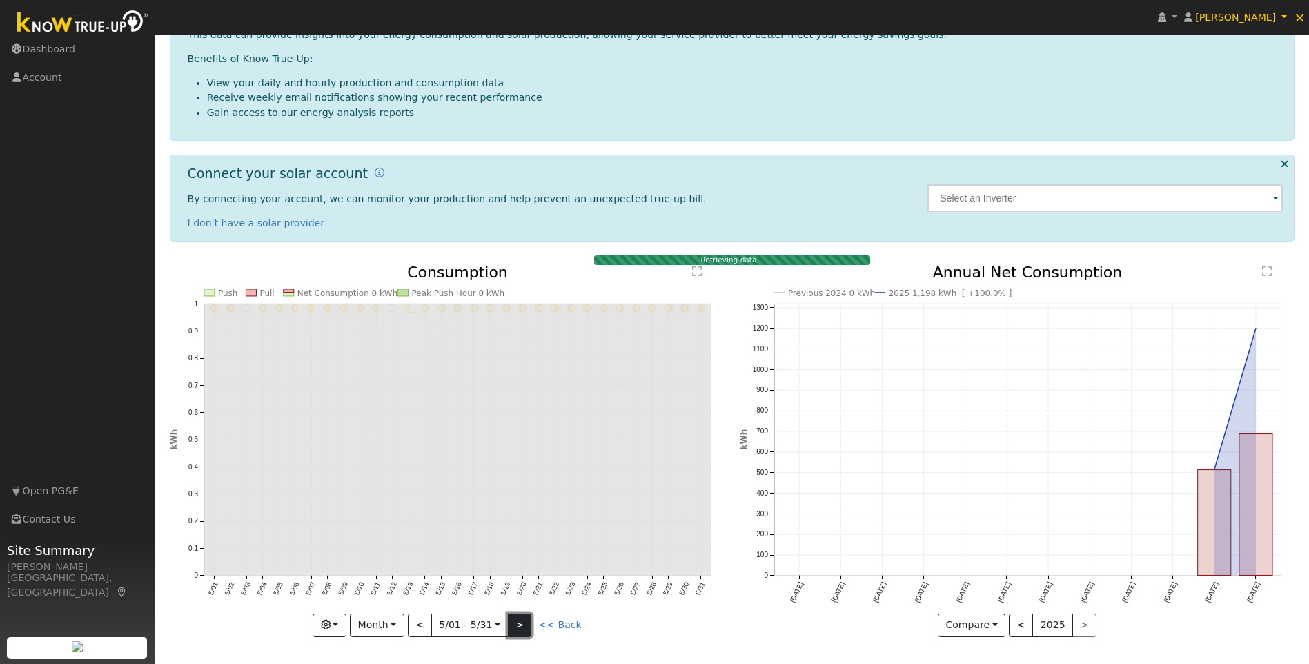
click at [525, 622] on button ">" at bounding box center [520, 624] width 24 height 23
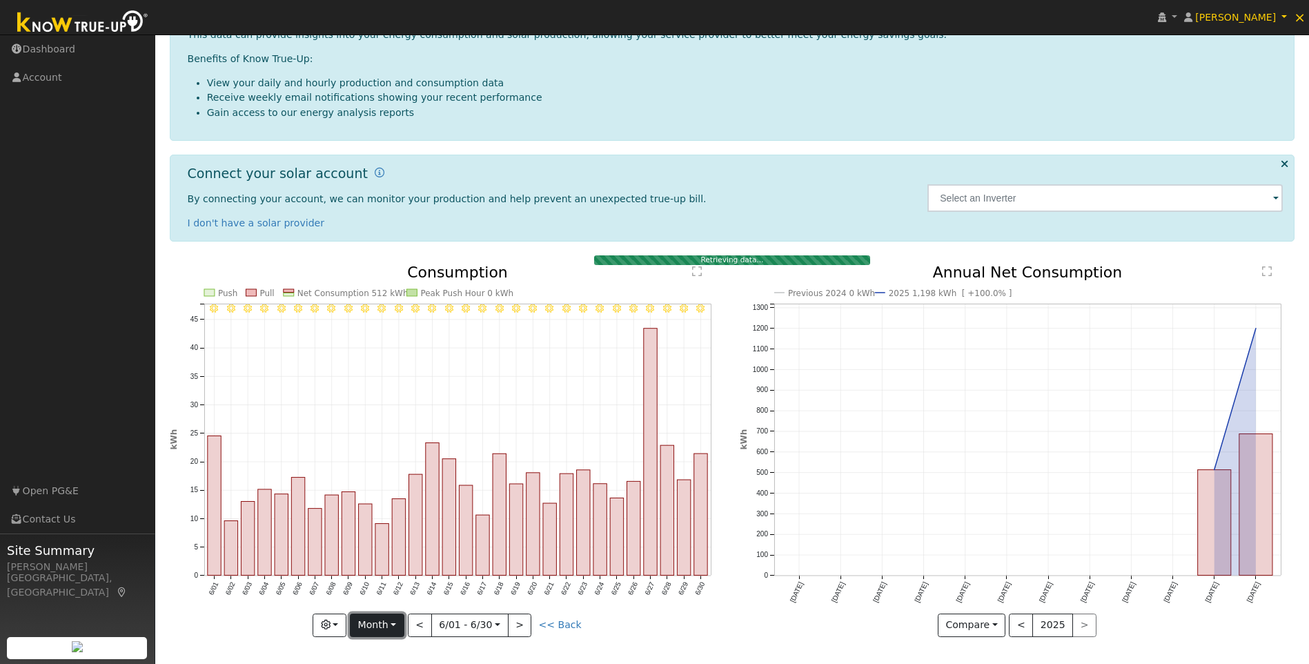
click at [396, 622] on button "Month" at bounding box center [377, 624] width 55 height 23
click at [392, 580] on link "Year" at bounding box center [398, 576] width 96 height 19
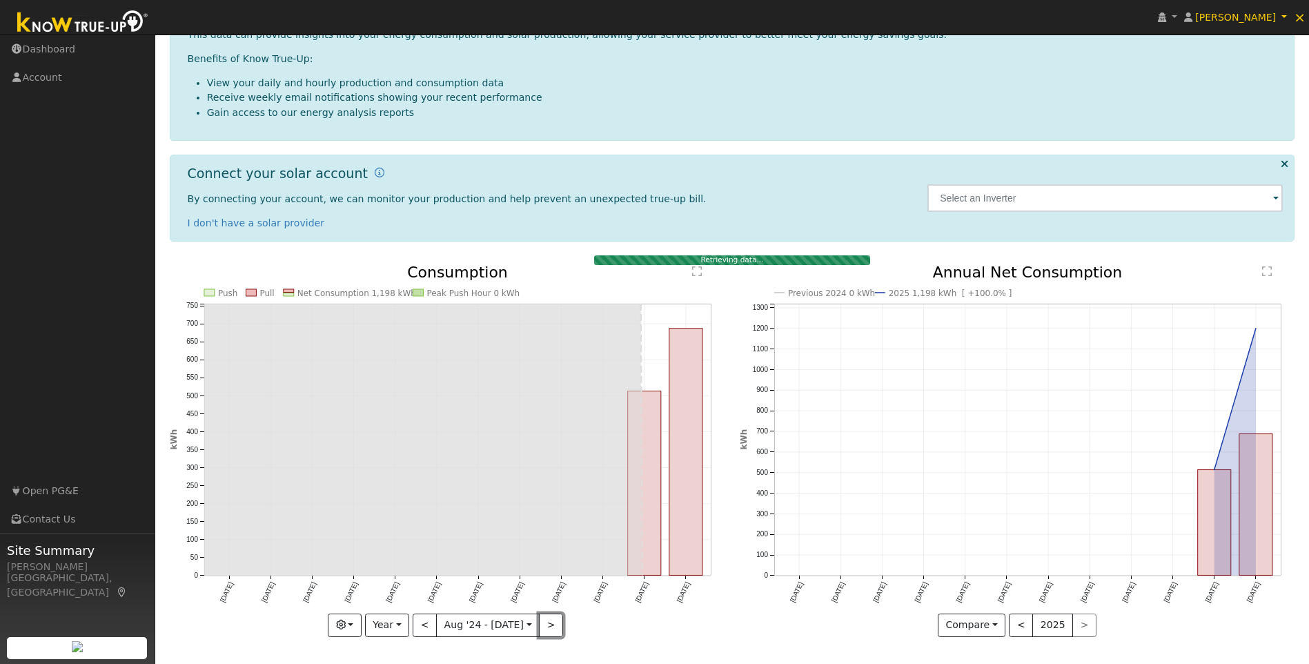
click at [553, 627] on button ">" at bounding box center [551, 624] width 24 height 23
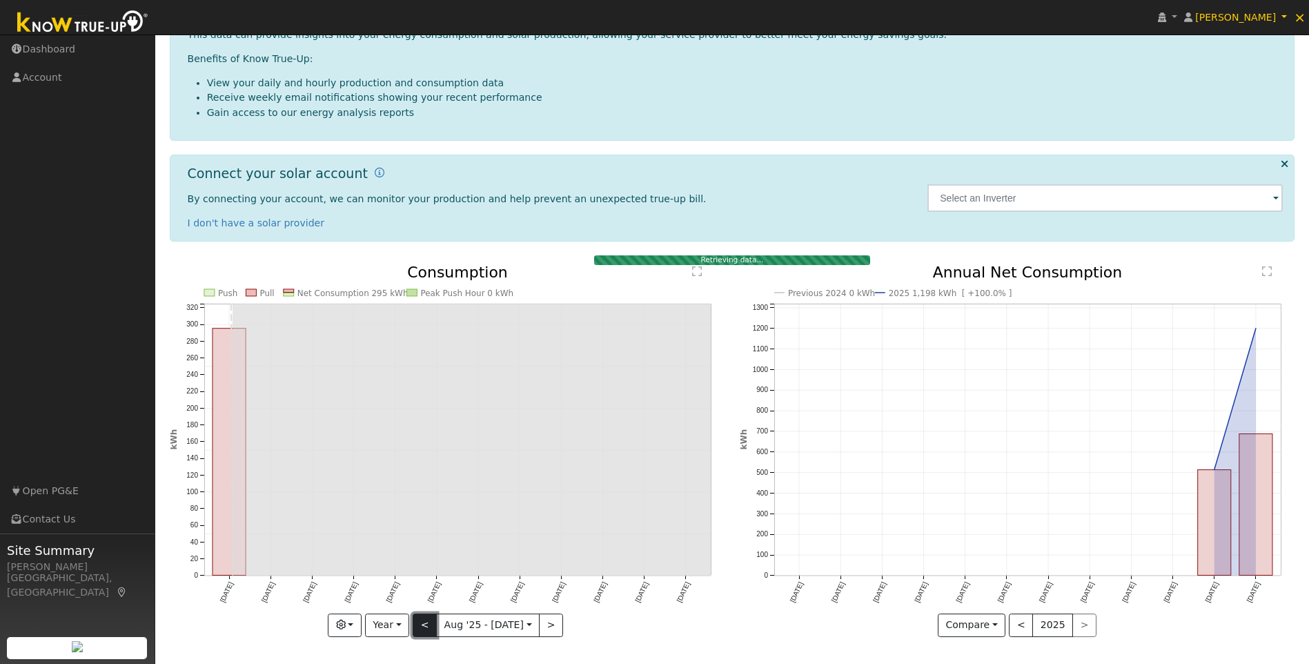
click at [428, 623] on button "<" at bounding box center [425, 624] width 24 height 23
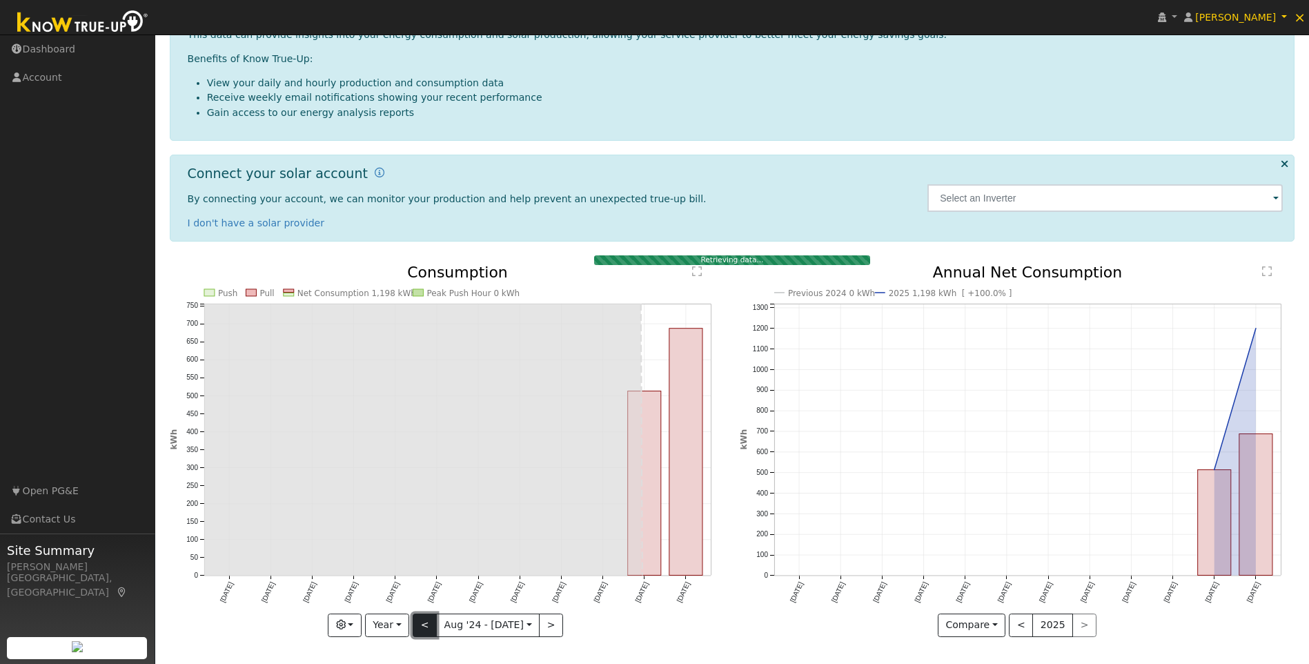
click at [430, 614] on button "<" at bounding box center [425, 624] width 24 height 23
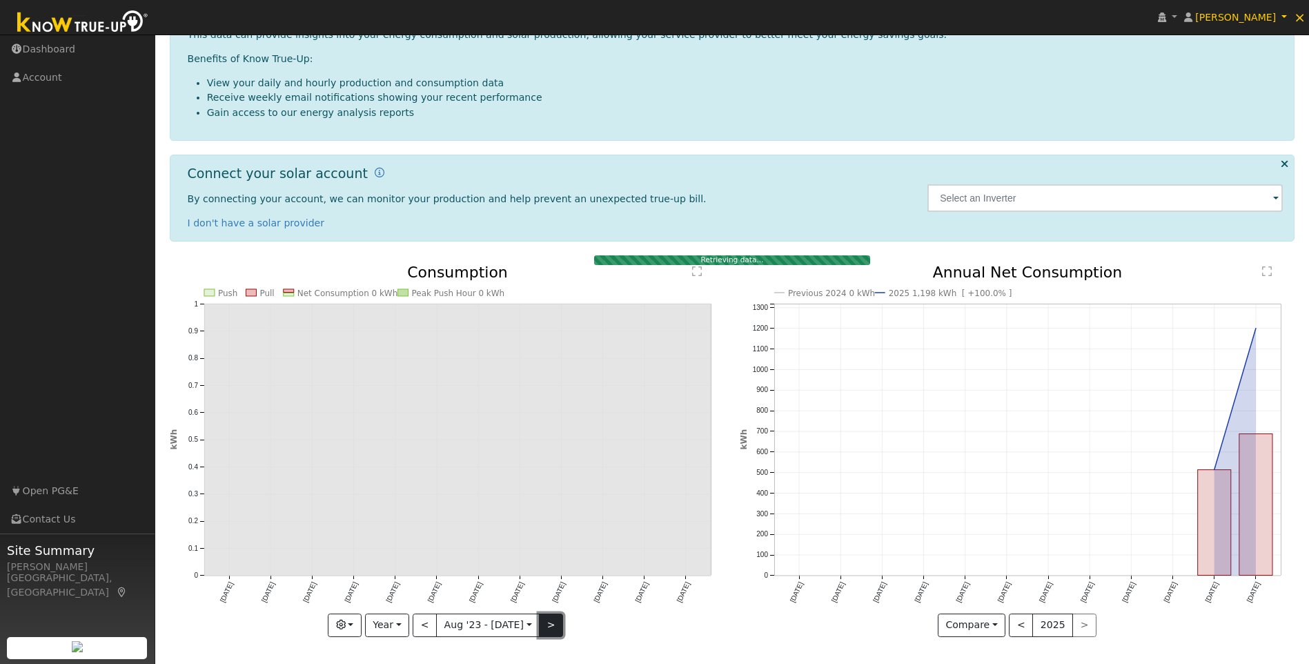
click at [544, 624] on button ">" at bounding box center [551, 624] width 24 height 23
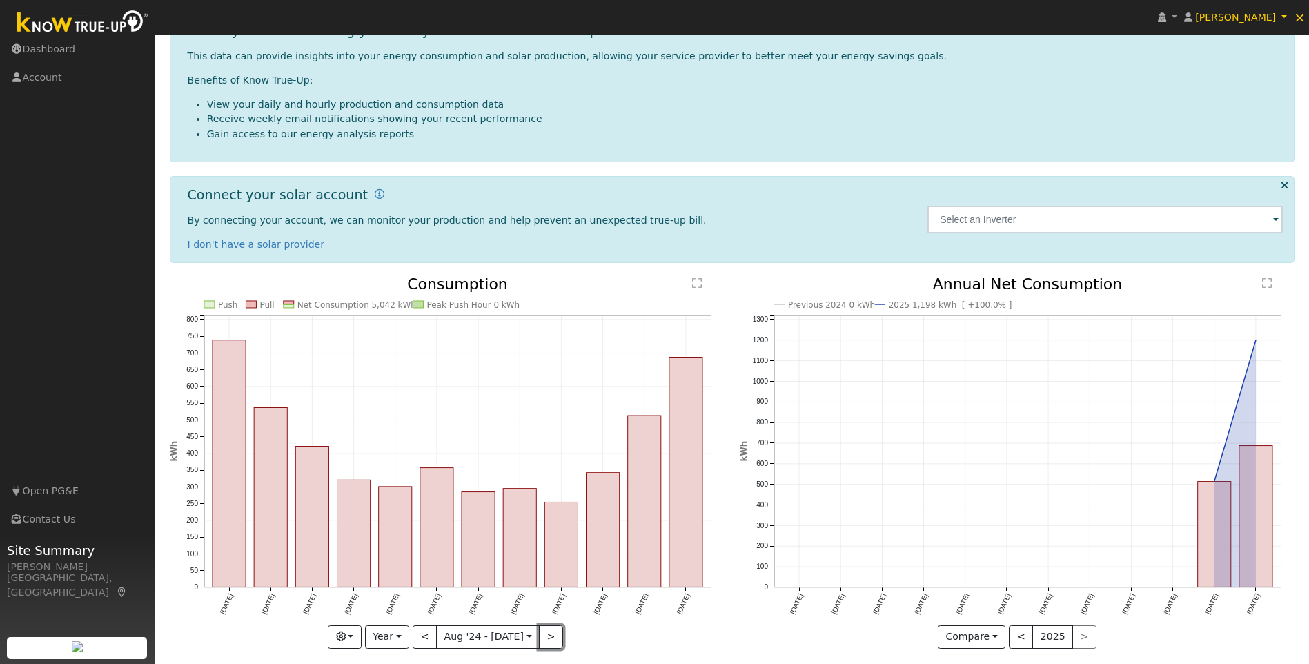
scroll to position [93, 0]
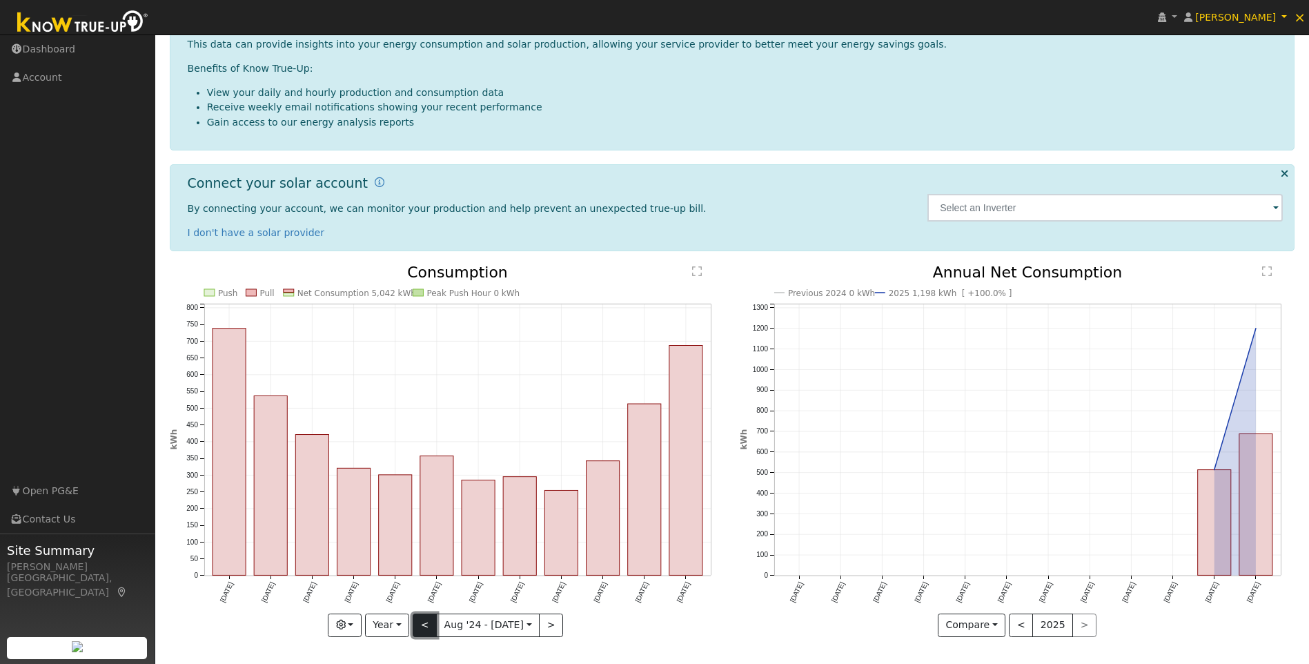
click at [433, 625] on button "<" at bounding box center [425, 624] width 24 height 23
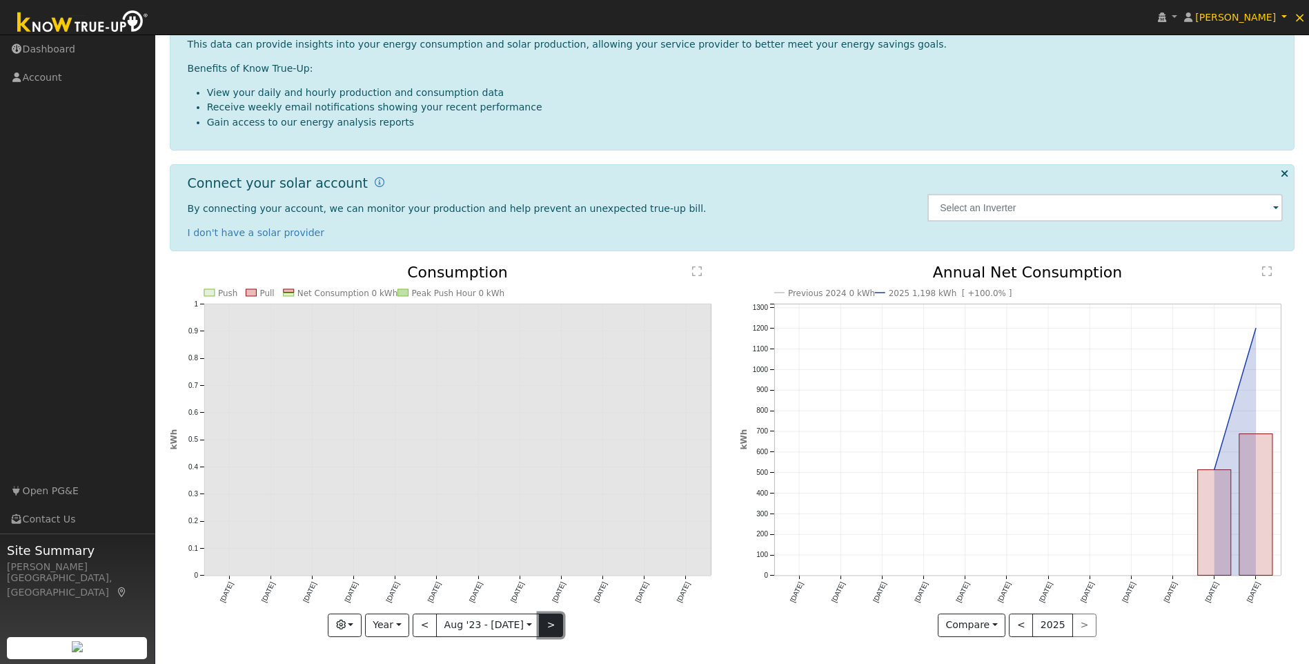
click at [546, 622] on button ">" at bounding box center [551, 624] width 24 height 23
type input "[DATE]"
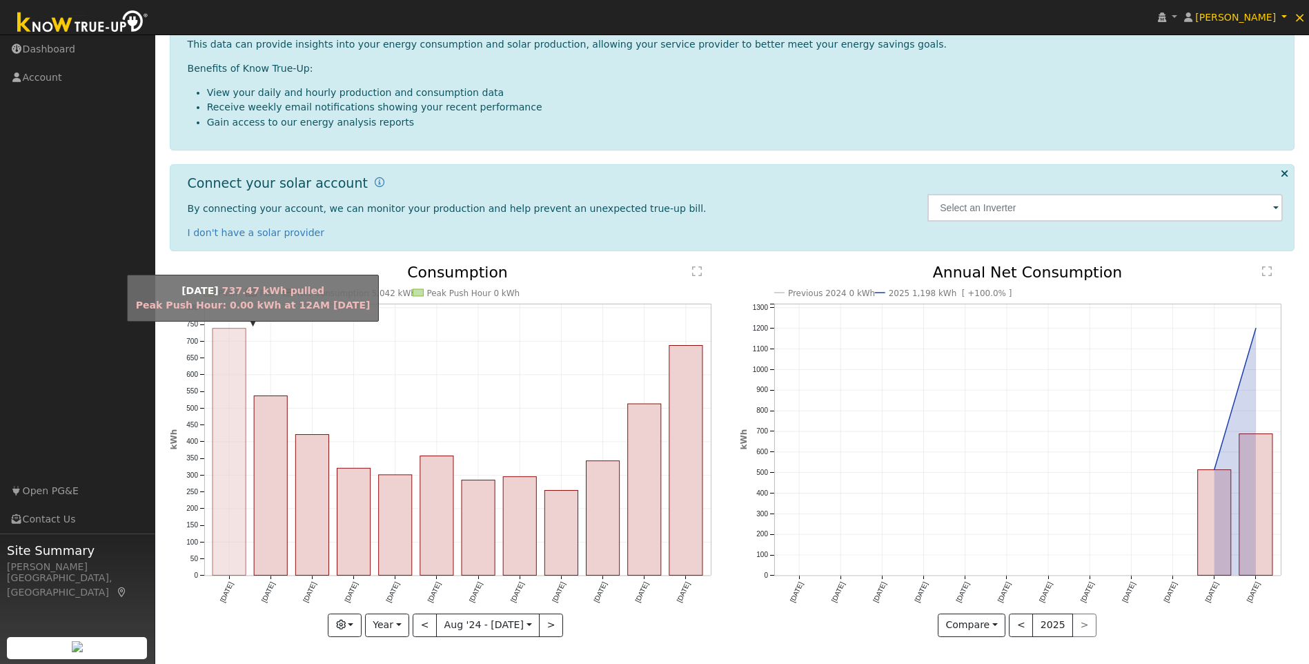
click at [245, 480] on rect "onclick=""" at bounding box center [229, 451] width 33 height 247
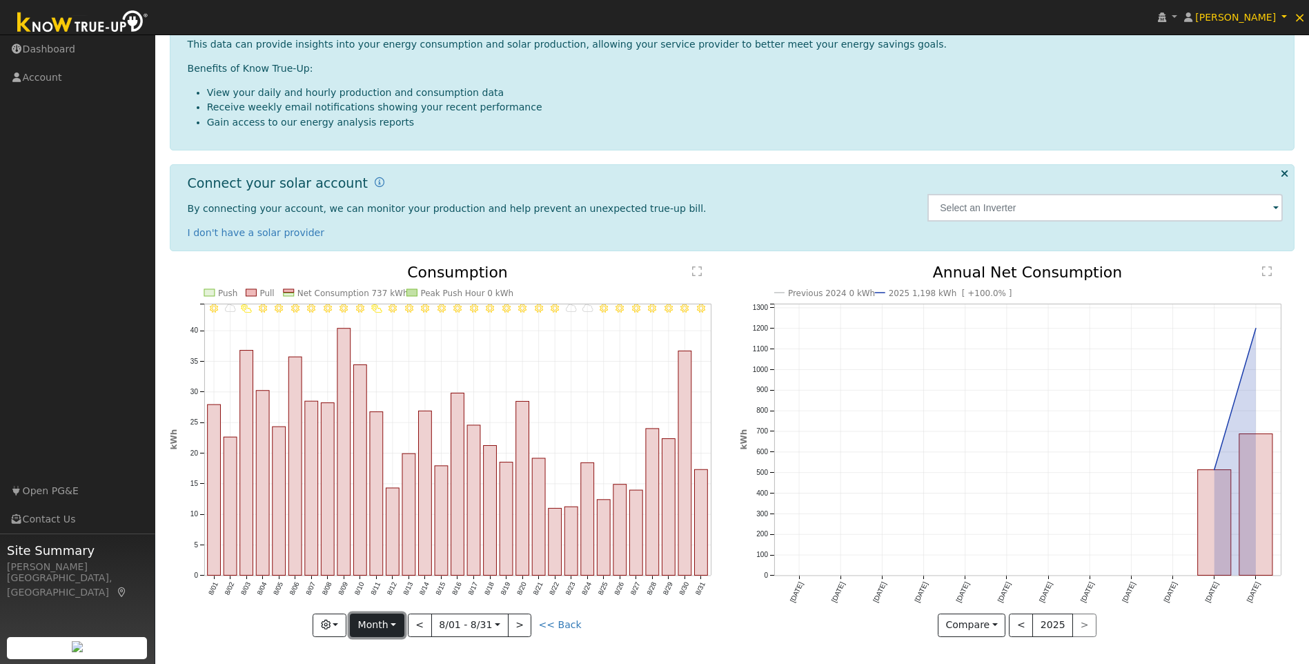
click at [386, 622] on button "Month" at bounding box center [377, 624] width 55 height 23
click at [401, 573] on link "Year" at bounding box center [398, 576] width 96 height 19
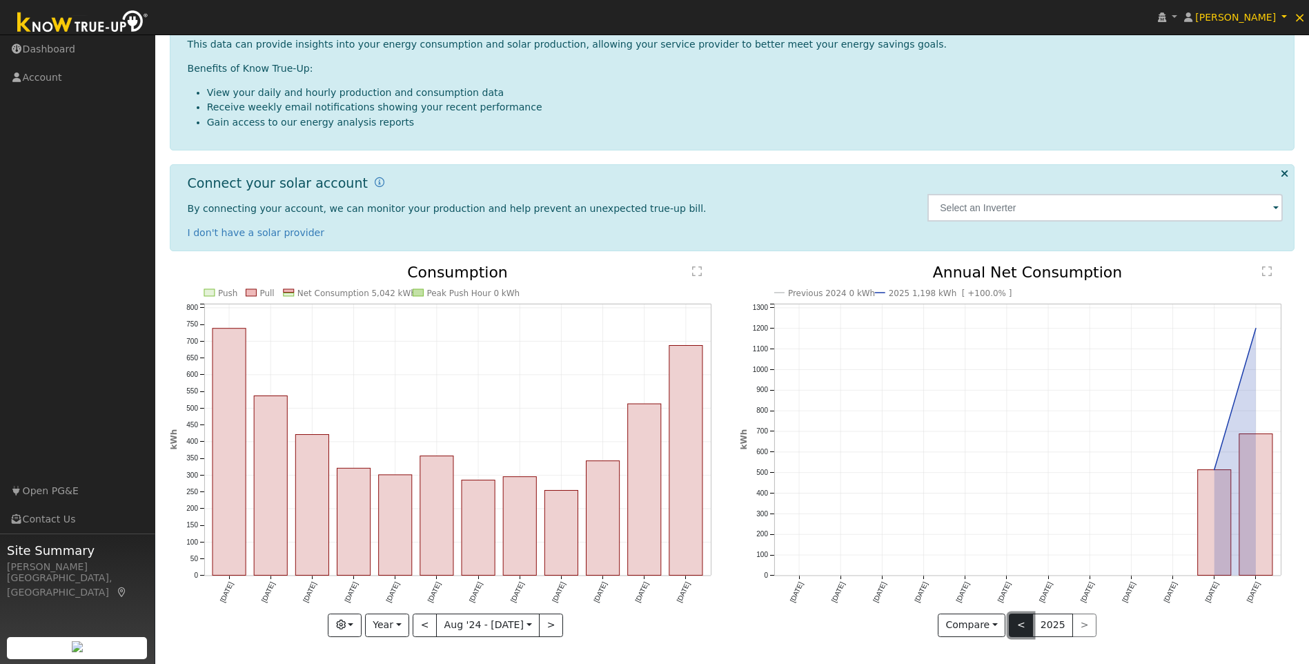
click at [1022, 622] on button "<" at bounding box center [1021, 624] width 24 height 23
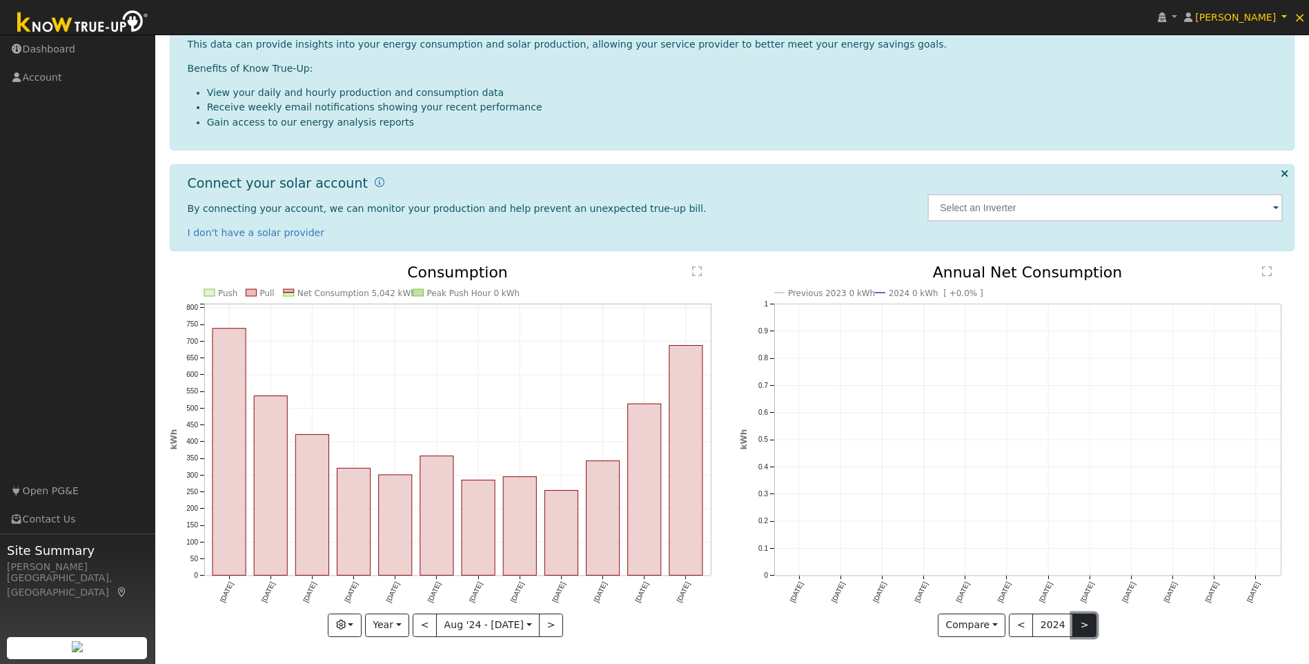
click at [1078, 630] on button ">" at bounding box center [1084, 624] width 24 height 23
